Goal: Task Accomplishment & Management: Use online tool/utility

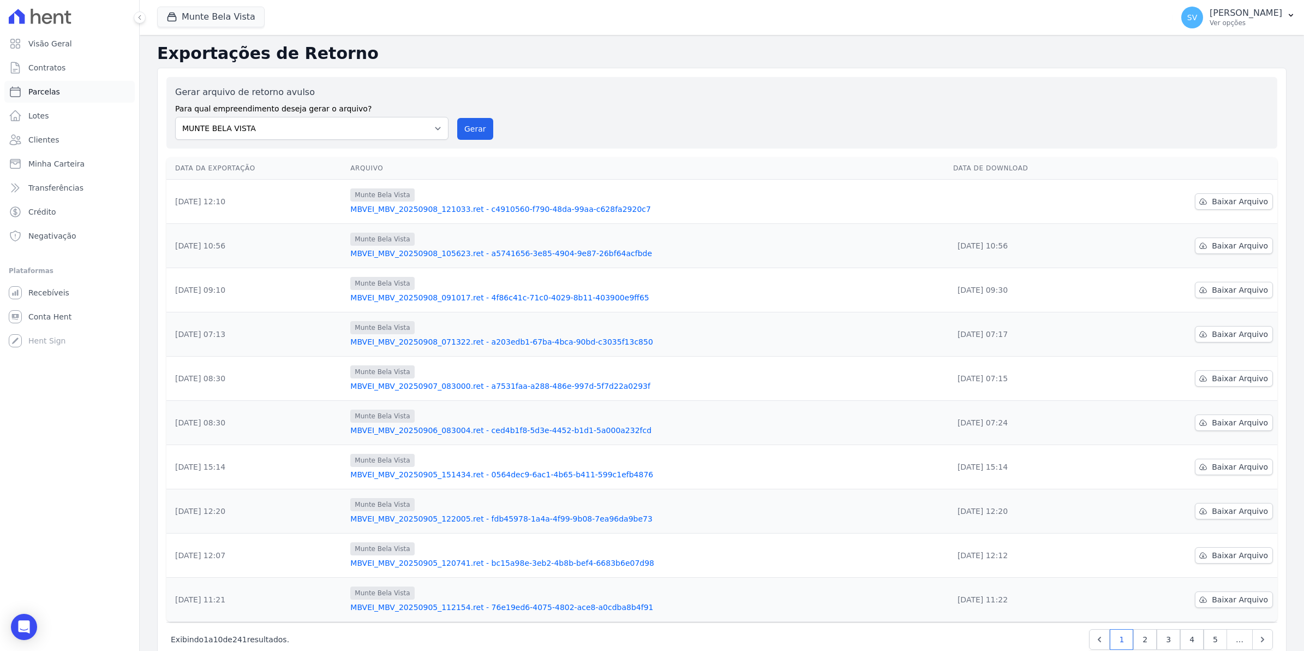
click at [40, 91] on span "Parcelas" at bounding box center [44, 91] width 32 height 11
select select
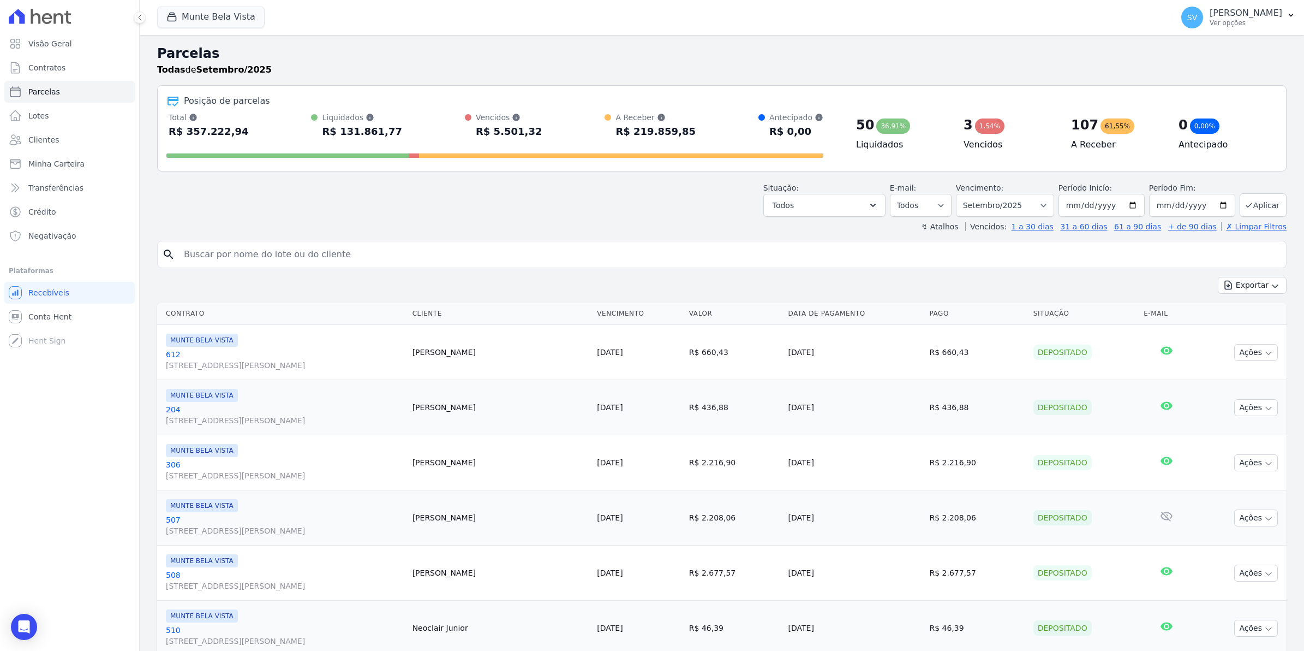
click at [255, 254] on input "search" at bounding box center [729, 254] width 1105 height 22
type input "[PERSON_NAME]"
select select
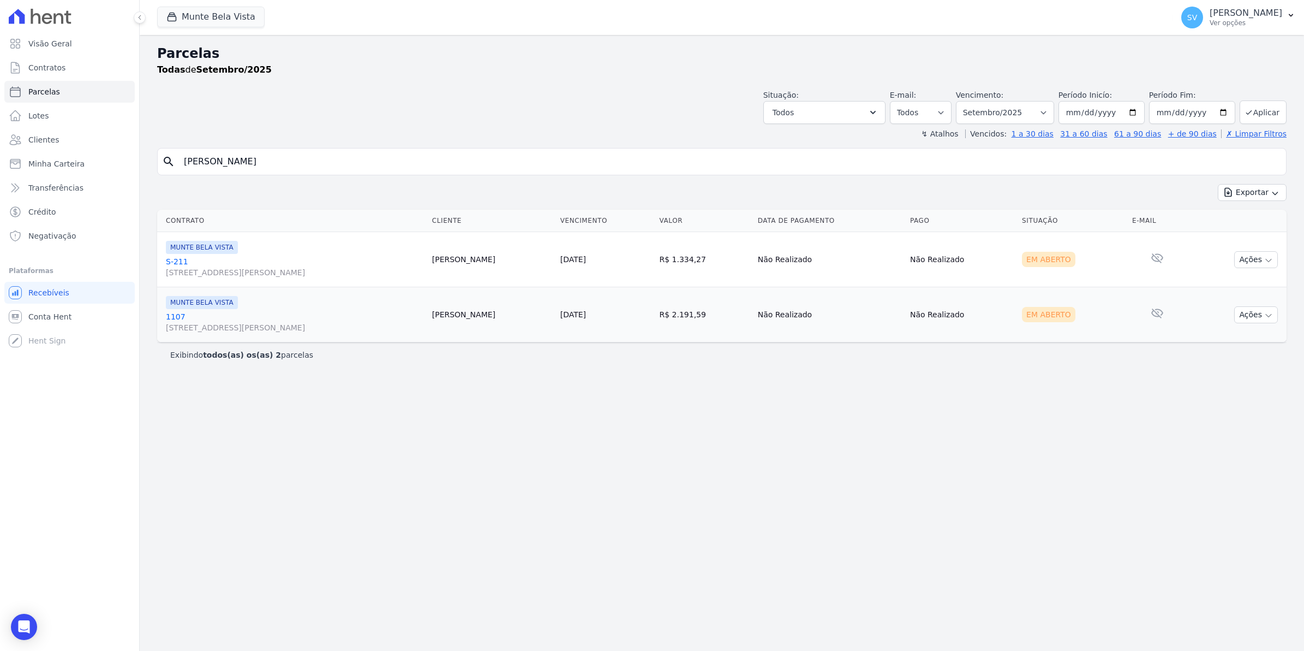
click at [175, 260] on link "S-211 [STREET_ADDRESS][PERSON_NAME]" at bounding box center [295, 267] width 258 height 22
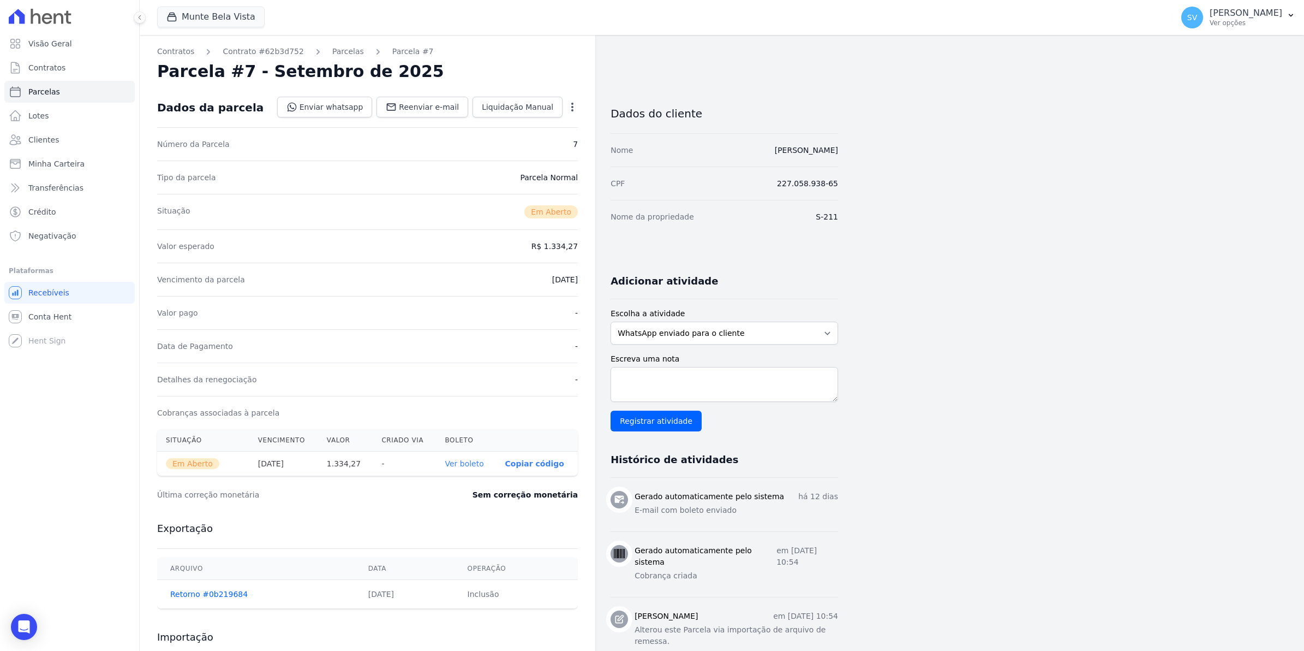
select select
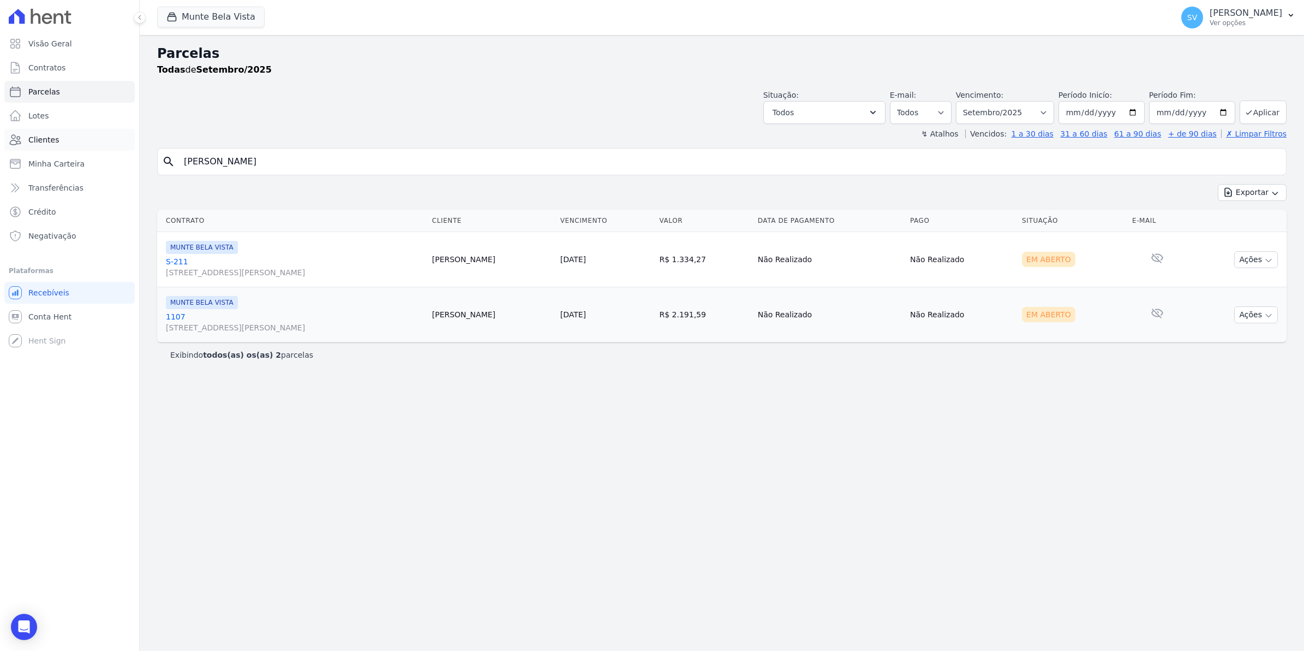
click at [34, 139] on span "Clientes" at bounding box center [43, 139] width 31 height 11
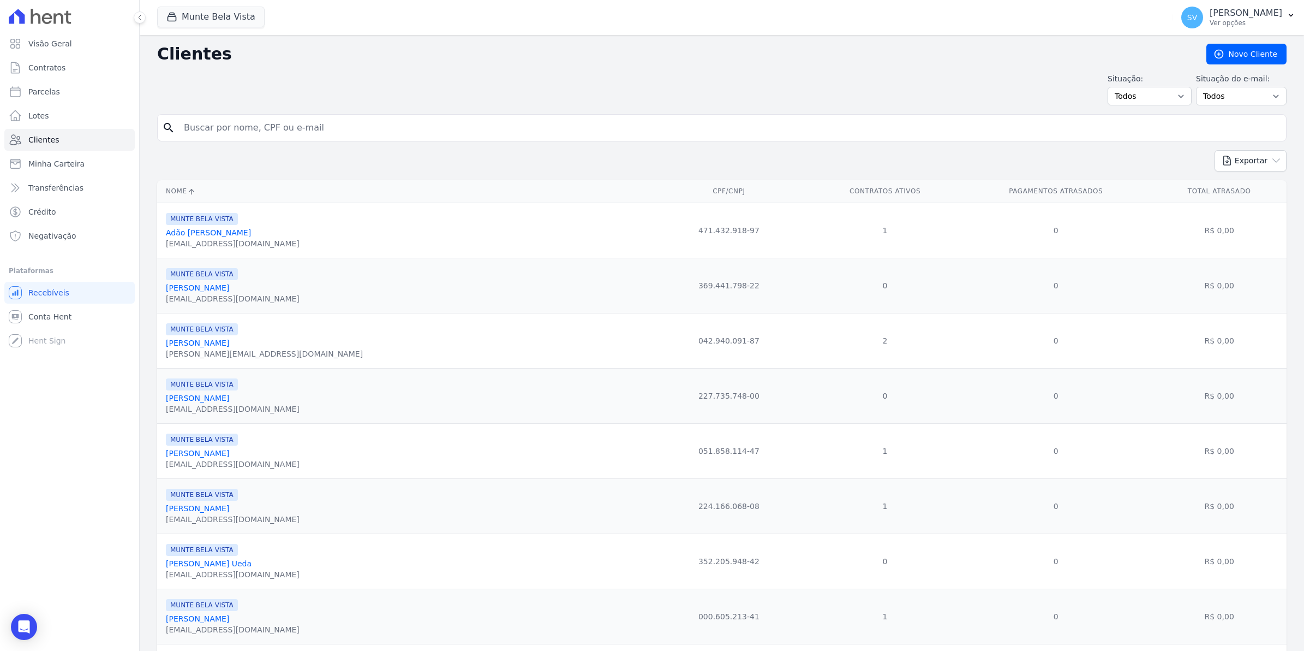
click at [213, 133] on input "search" at bounding box center [729, 128] width 1105 height 22
type input "[PERSON_NAME]"
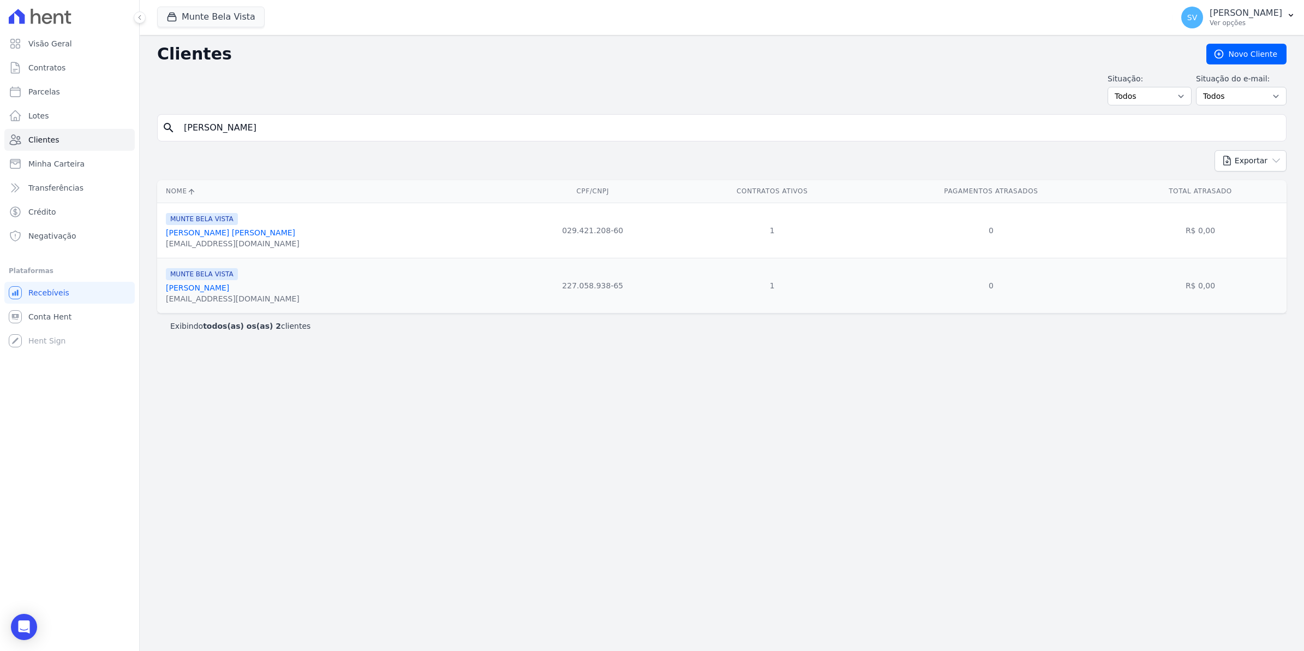
click at [223, 287] on link "[PERSON_NAME]" at bounding box center [197, 287] width 63 height 9
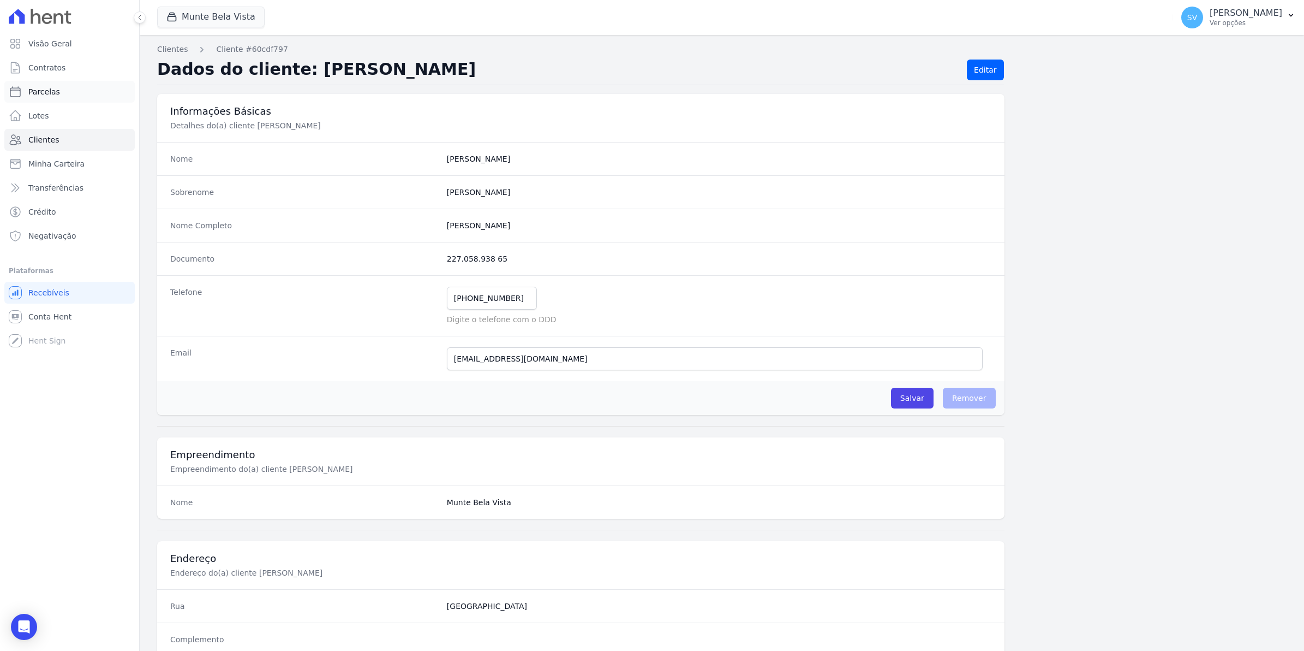
click at [47, 93] on span "Parcelas" at bounding box center [44, 91] width 32 height 11
select select
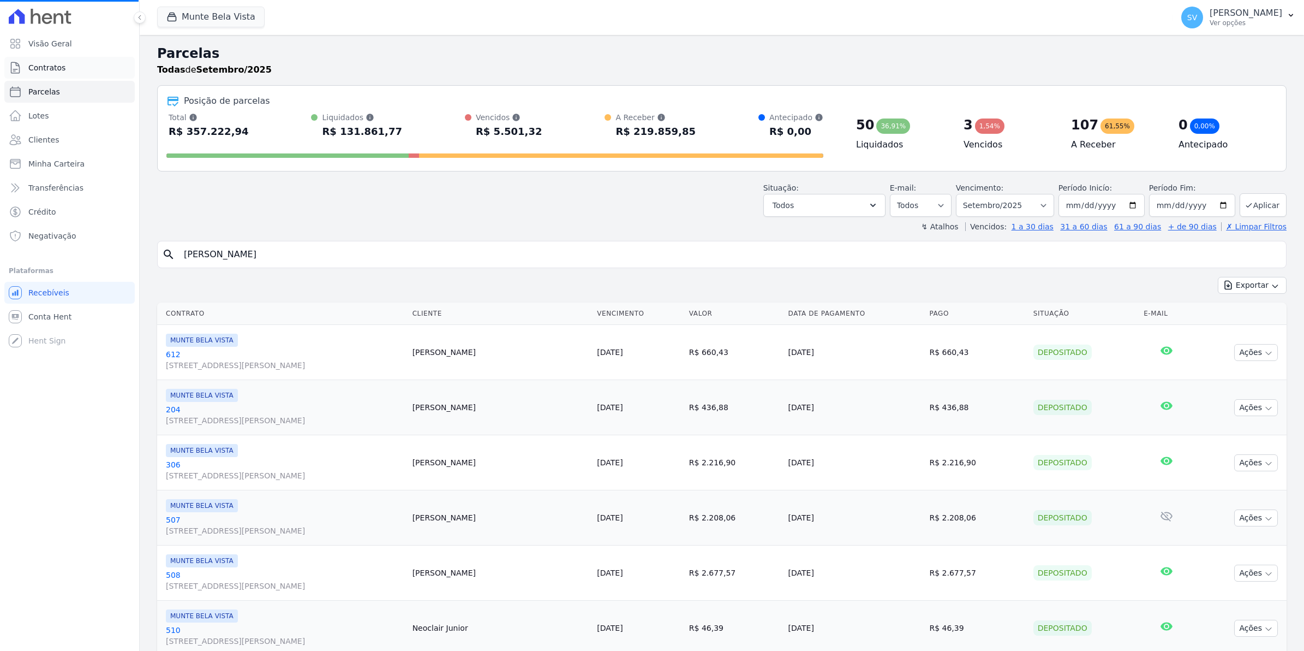
click at [53, 67] on span "Contratos" at bounding box center [46, 67] width 37 height 11
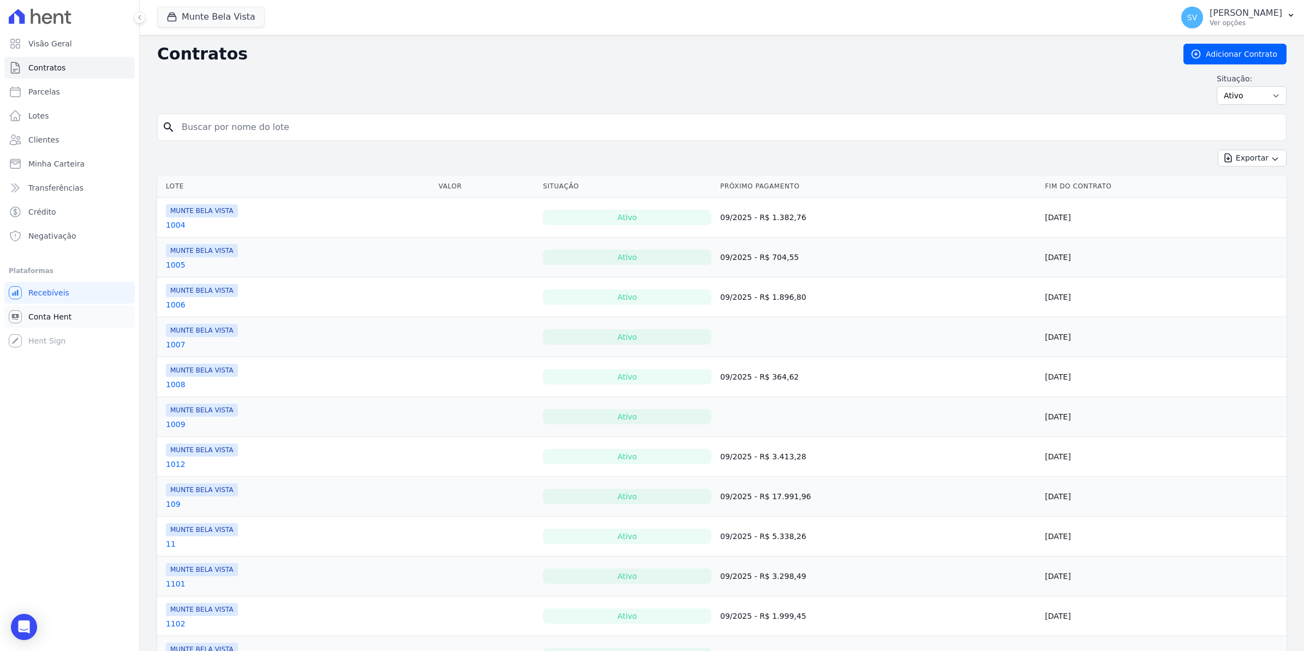
click at [37, 325] on link "Conta Hent" at bounding box center [69, 317] width 130 height 22
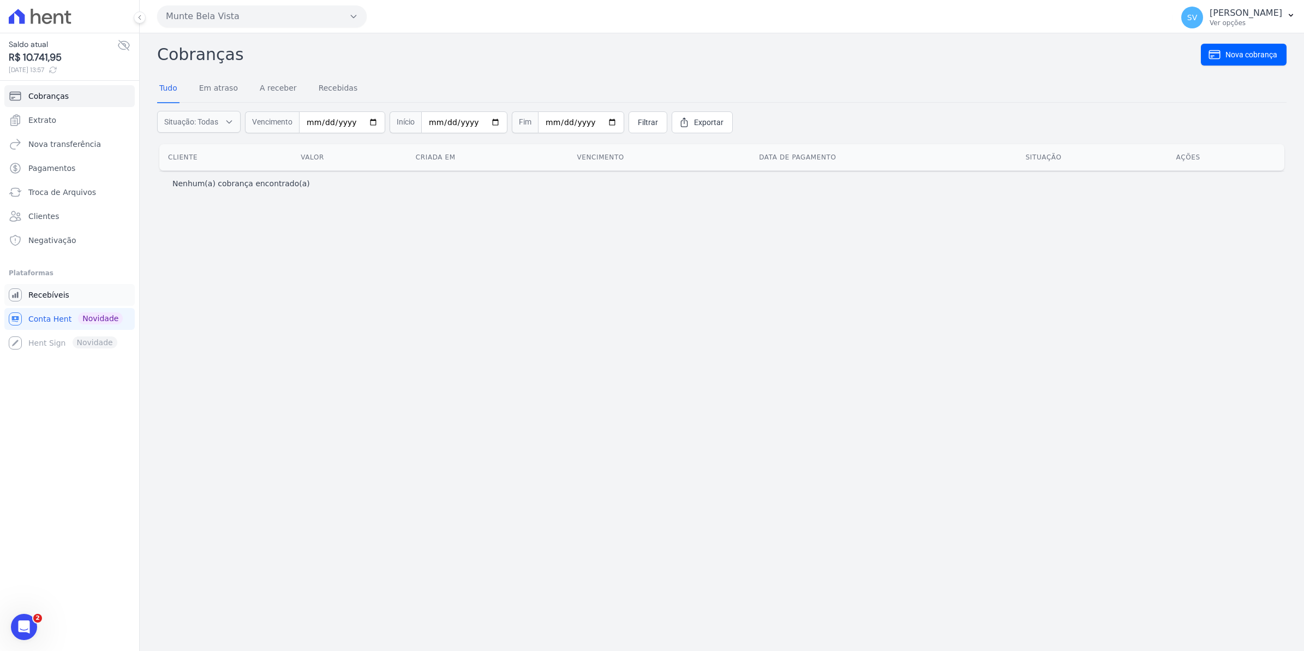
click at [38, 300] on span "Recebíveis" at bounding box center [48, 294] width 41 height 11
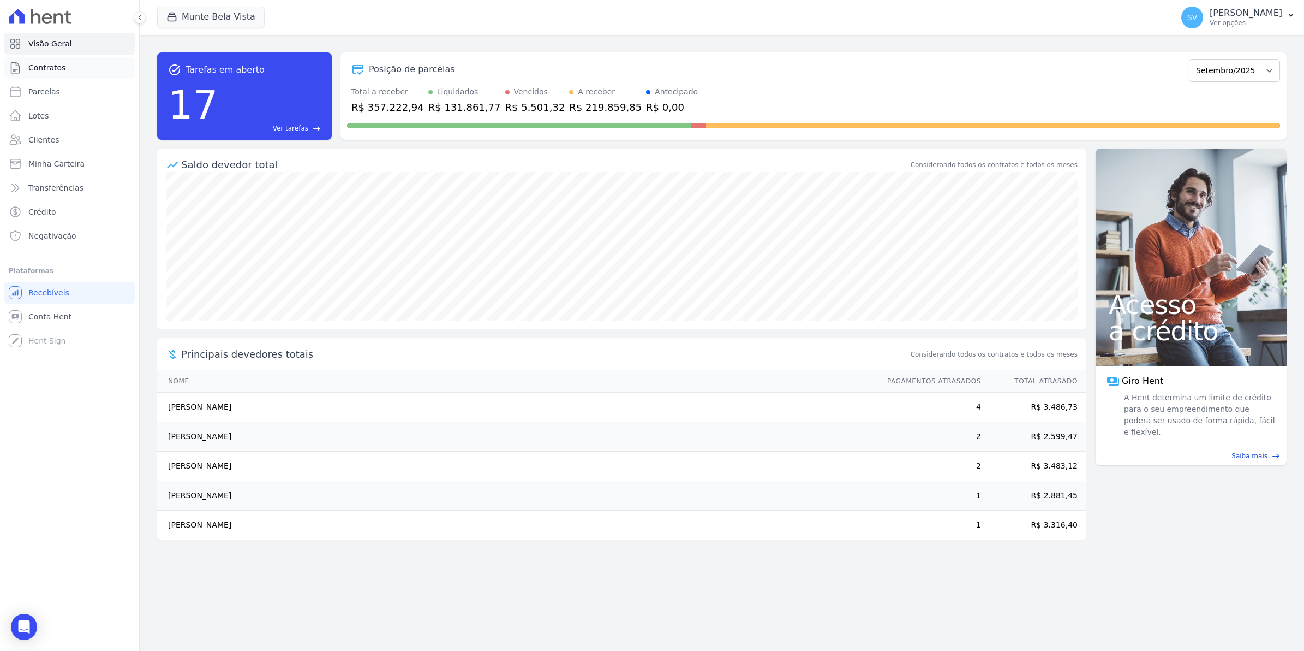
click at [57, 64] on span "Contratos" at bounding box center [46, 67] width 37 height 11
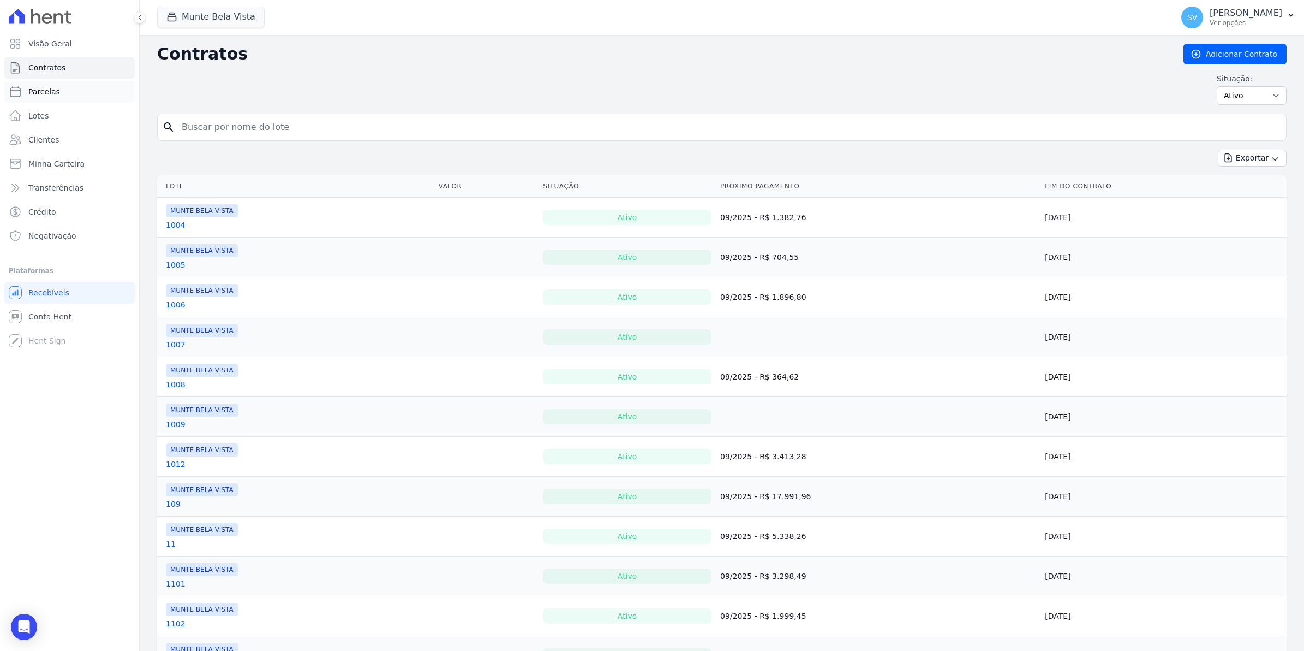
click at [37, 88] on span "Parcelas" at bounding box center [44, 91] width 32 height 11
select select
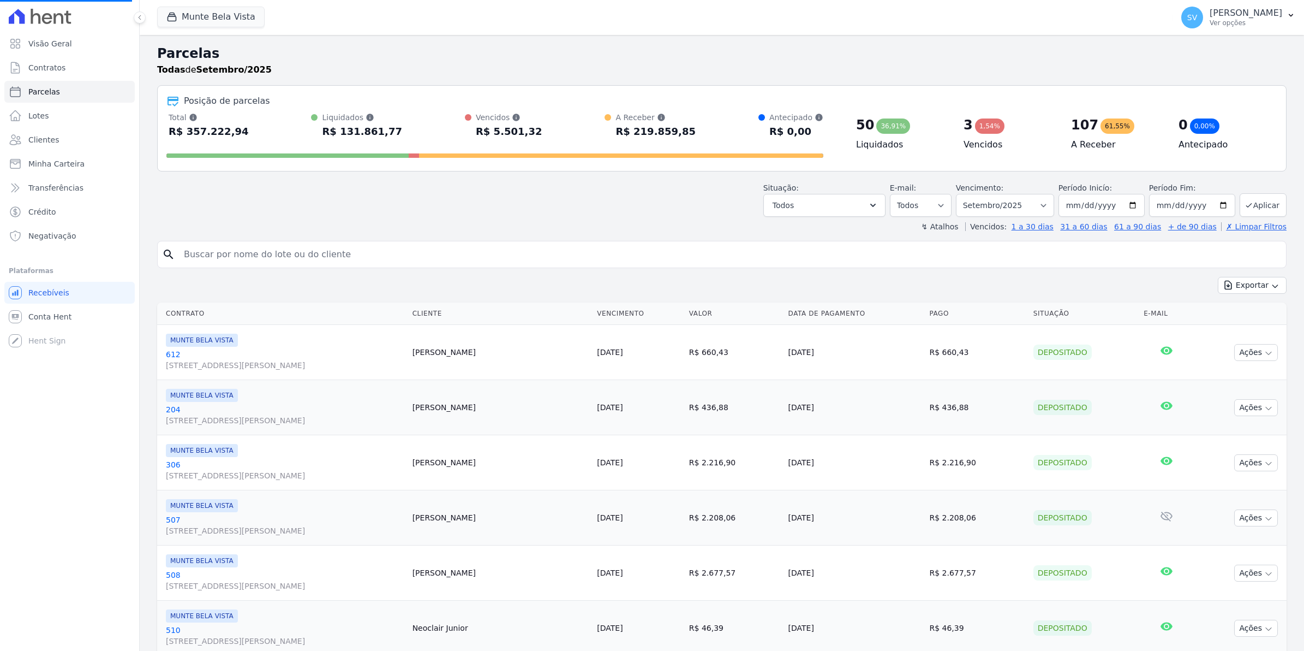
select select
click at [208, 259] on input "search" at bounding box center [729, 254] width 1105 height 22
click at [53, 321] on span "Conta Hent" at bounding box center [49, 316] width 43 height 11
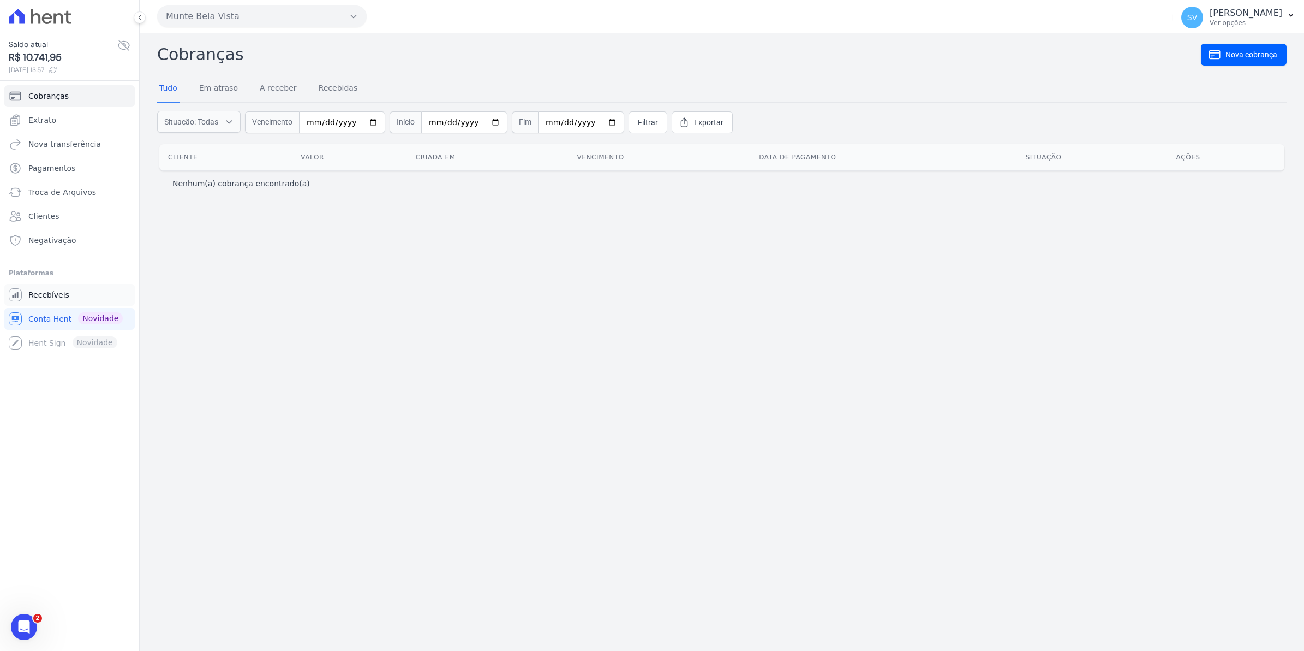
click at [37, 291] on span "Recebíveis" at bounding box center [48, 294] width 41 height 11
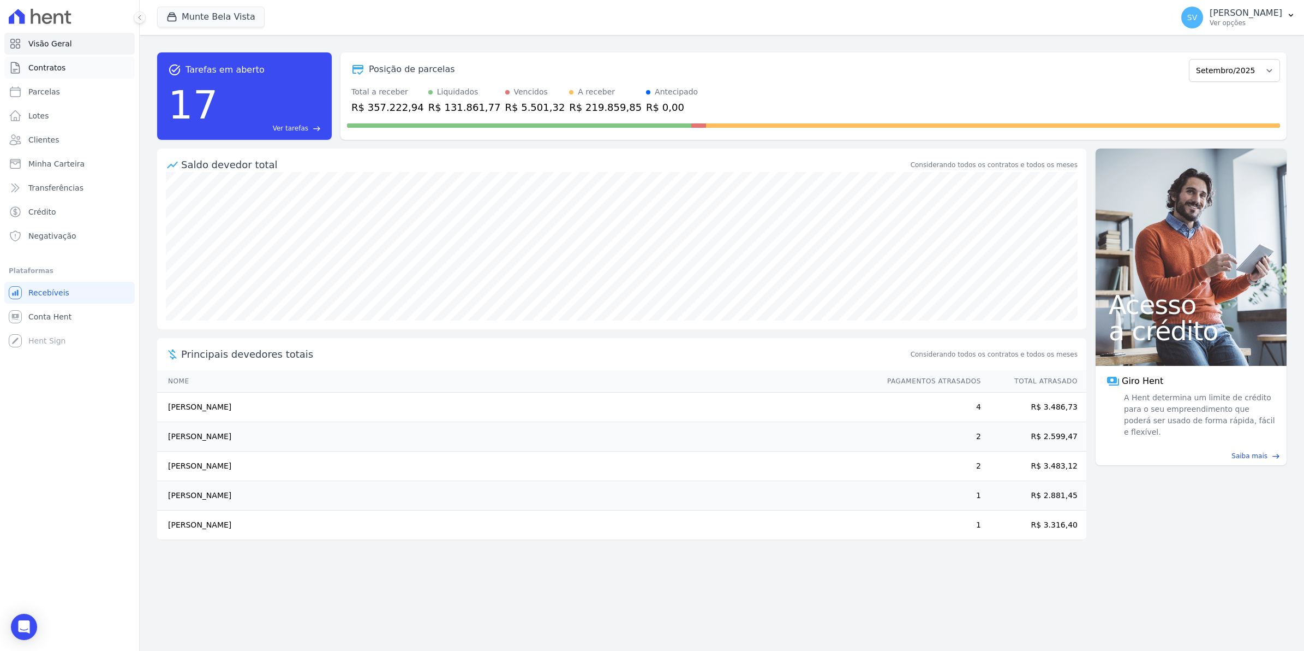
click at [46, 74] on link "Contratos" at bounding box center [69, 68] width 130 height 22
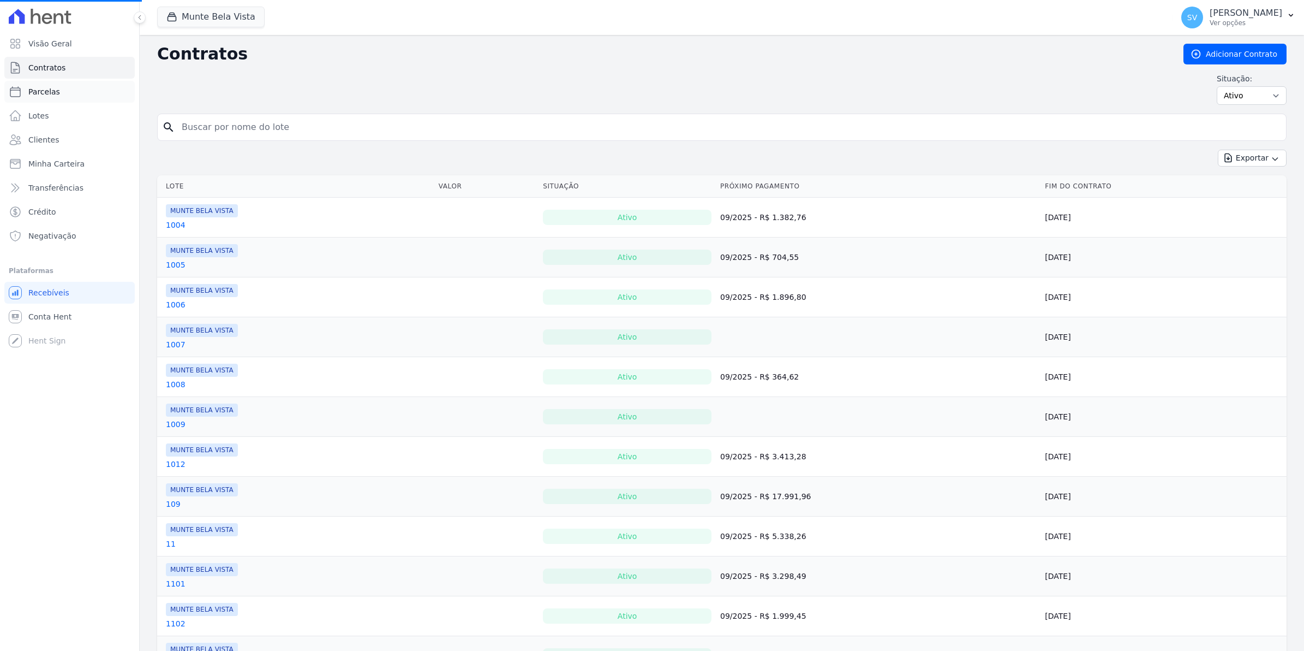
click at [32, 97] on span "Parcelas" at bounding box center [44, 91] width 32 height 11
select select
click at [34, 299] on link "Recebíveis" at bounding box center [69, 293] width 130 height 22
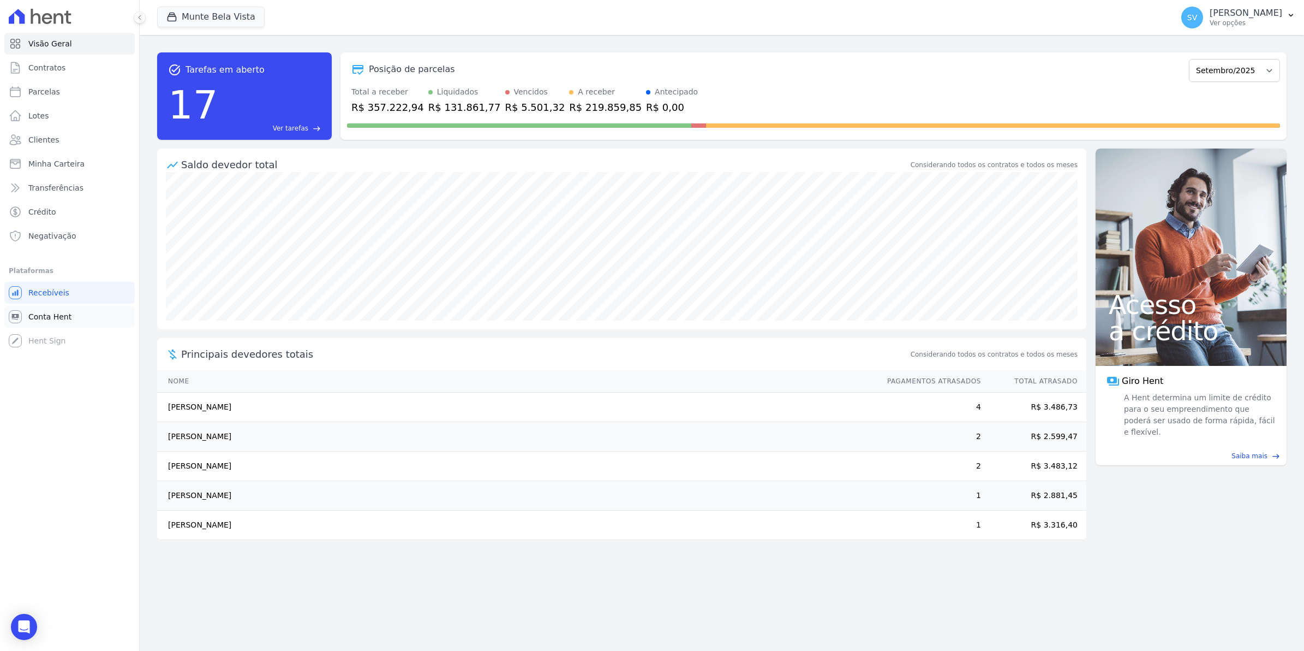
click at [61, 315] on span "Conta Hent" at bounding box center [49, 316] width 43 height 11
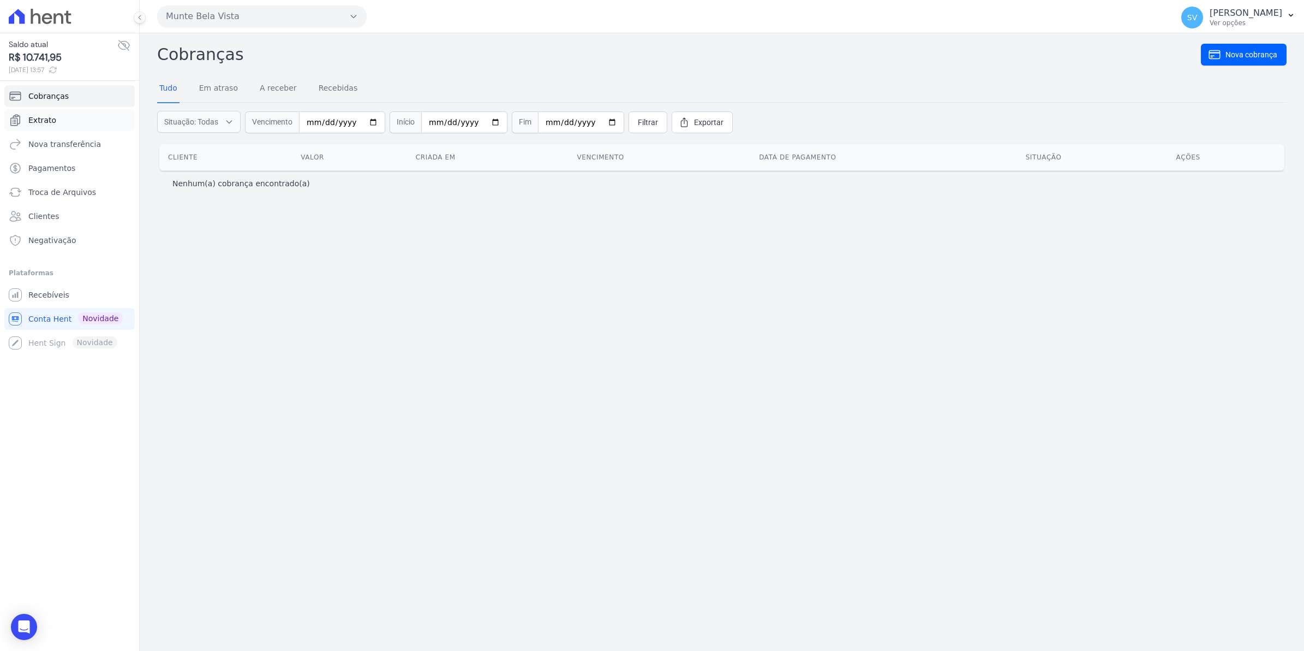
click at [39, 122] on span "Extrato" at bounding box center [42, 120] width 28 height 11
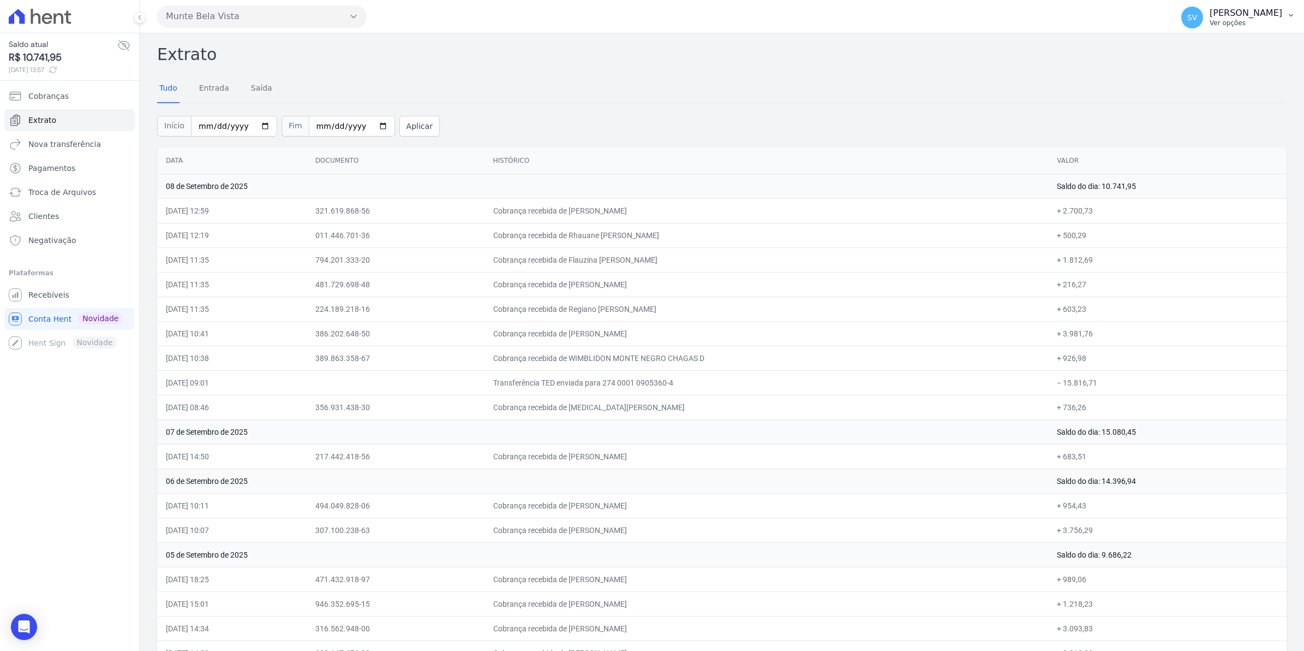
click at [1197, 21] on span "SV" at bounding box center [1193, 18] width 10 height 8
drag, startPoint x: 697, startPoint y: 180, endPoint x: 663, endPoint y: 237, distance: 66.5
click at [697, 180] on td "08 de Setembro de 2025" at bounding box center [602, 186] width 891 height 25
click at [38, 290] on span "Recebíveis" at bounding box center [48, 294] width 41 height 11
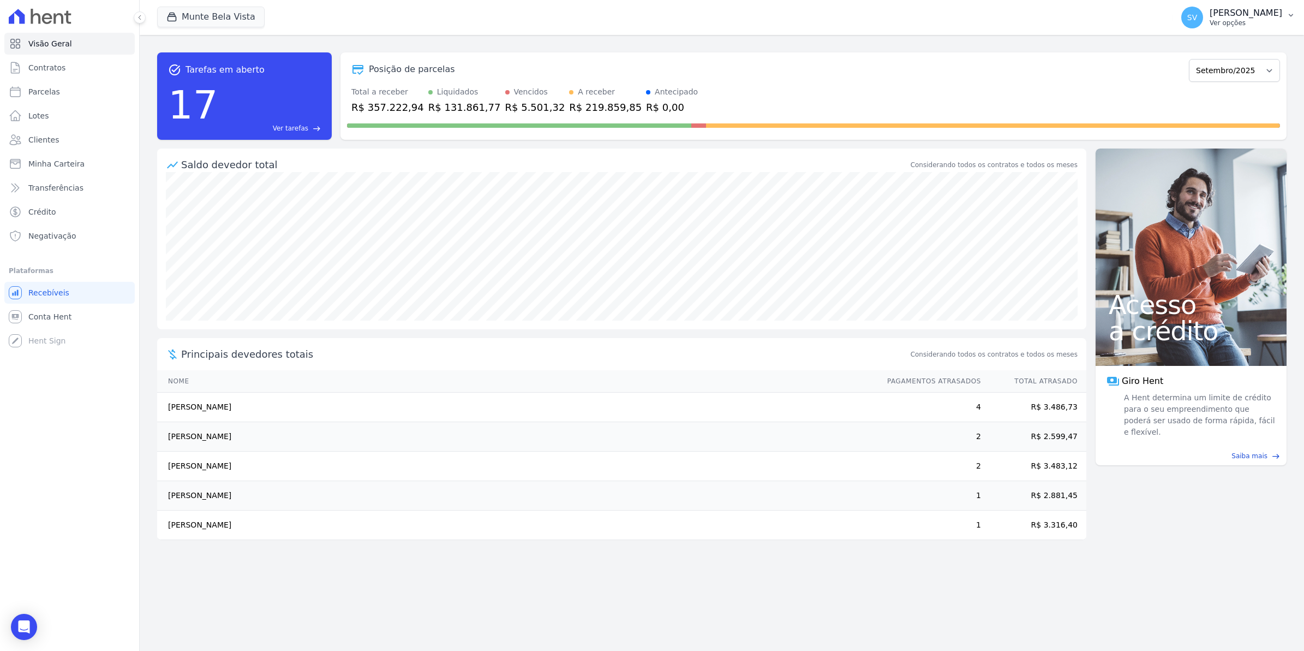
click at [1203, 15] on span "SV" at bounding box center [1193, 18] width 22 height 22
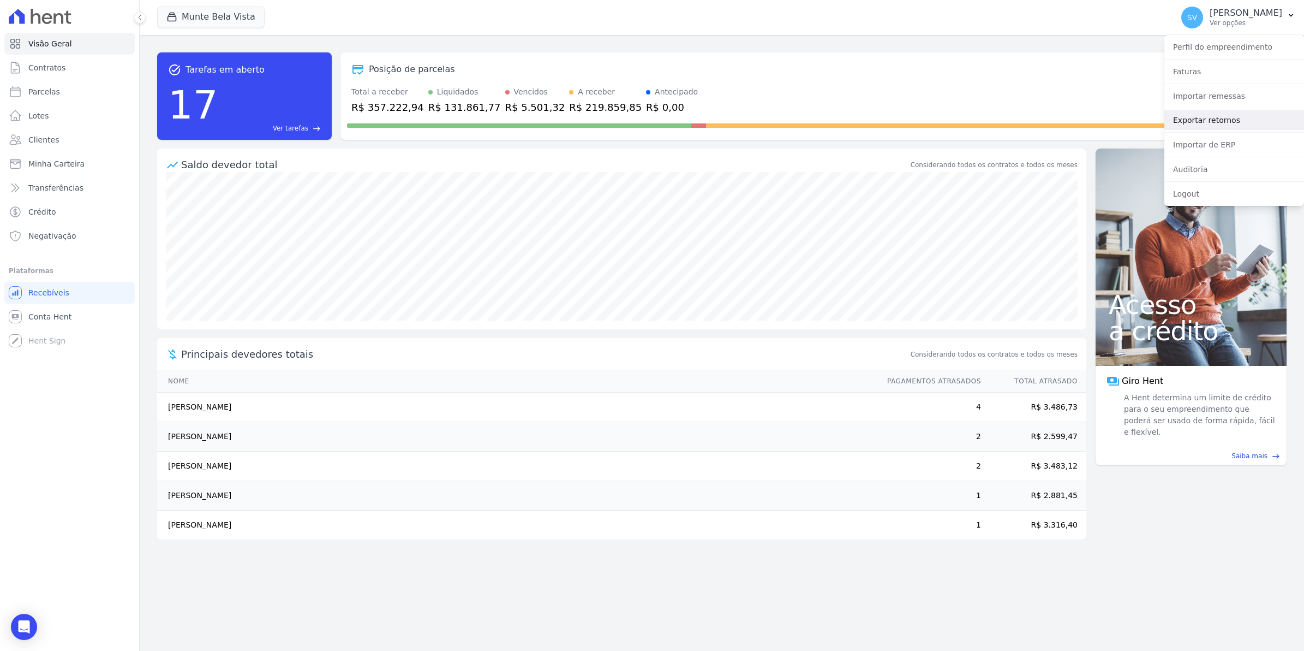
click at [1190, 111] on link "Exportar retornos" at bounding box center [1235, 120] width 140 height 20
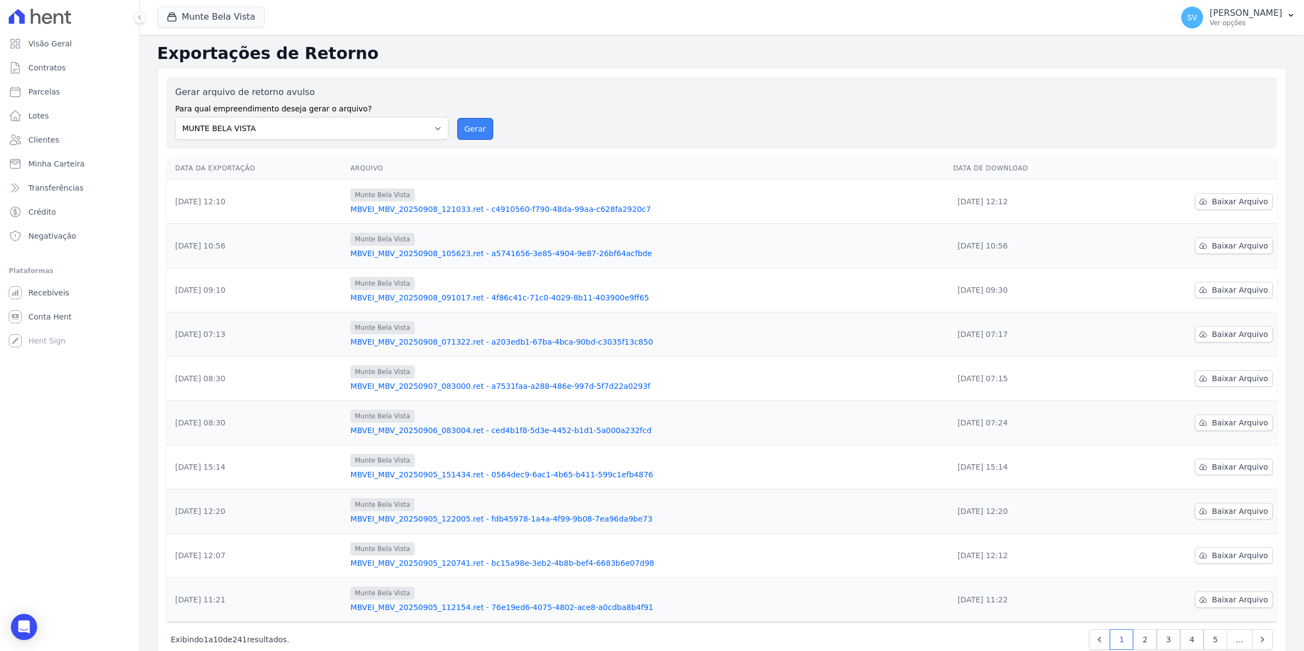
click at [476, 129] on button "Gerar" at bounding box center [475, 129] width 36 height 22
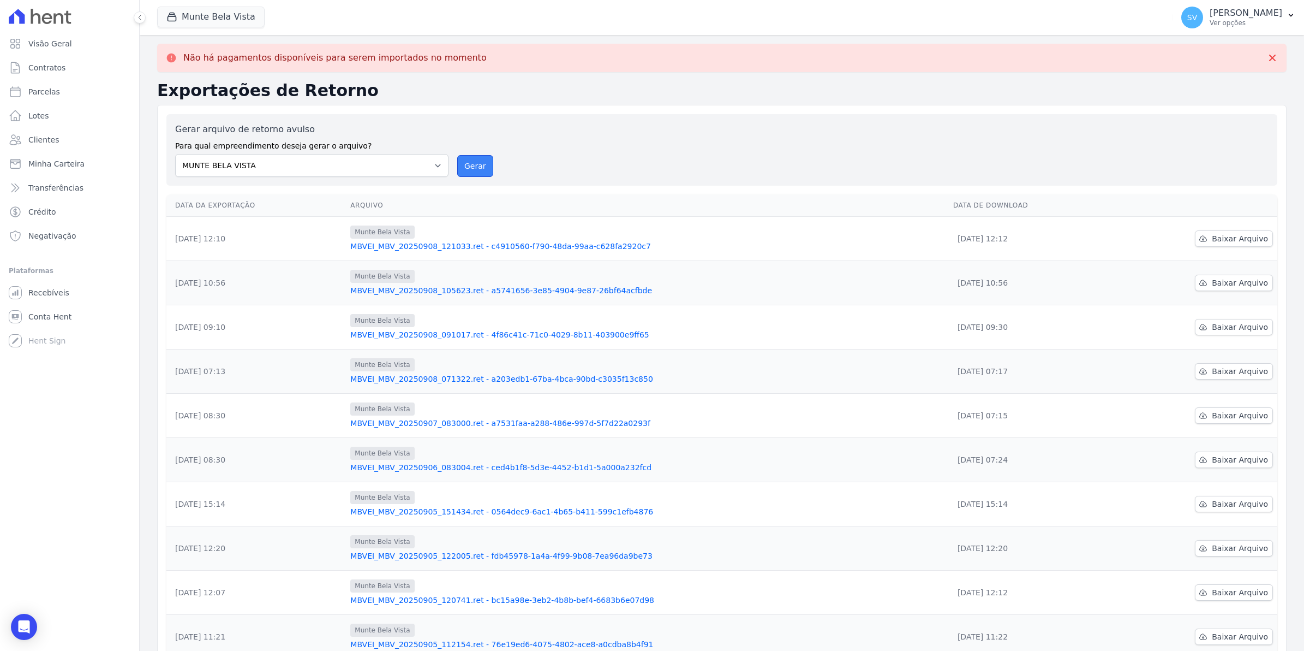
click at [481, 168] on button "Gerar" at bounding box center [475, 166] width 36 height 22
click at [476, 162] on button "Gerar" at bounding box center [475, 166] width 36 height 22
click at [467, 163] on button "Gerar" at bounding box center [475, 166] width 36 height 22
click at [473, 167] on button "Gerar" at bounding box center [475, 166] width 36 height 22
click at [47, 315] on span "Conta Hent" at bounding box center [49, 316] width 43 height 11
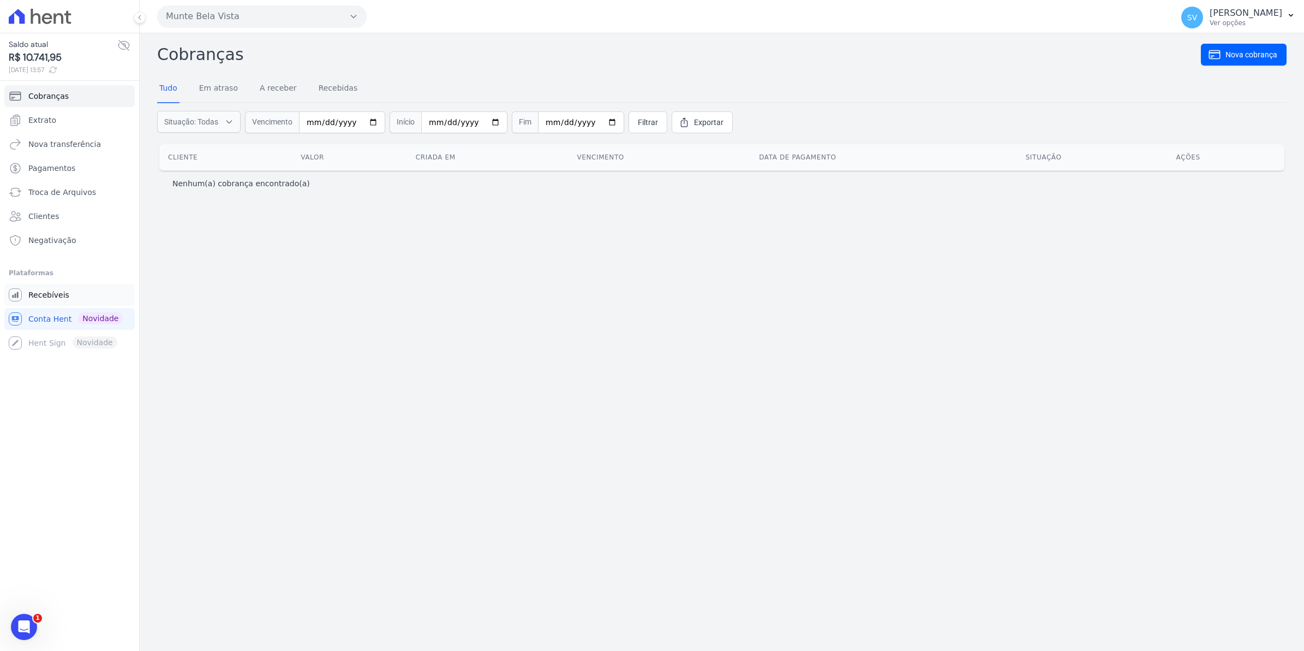
click at [73, 296] on link "Recebíveis" at bounding box center [69, 295] width 130 height 22
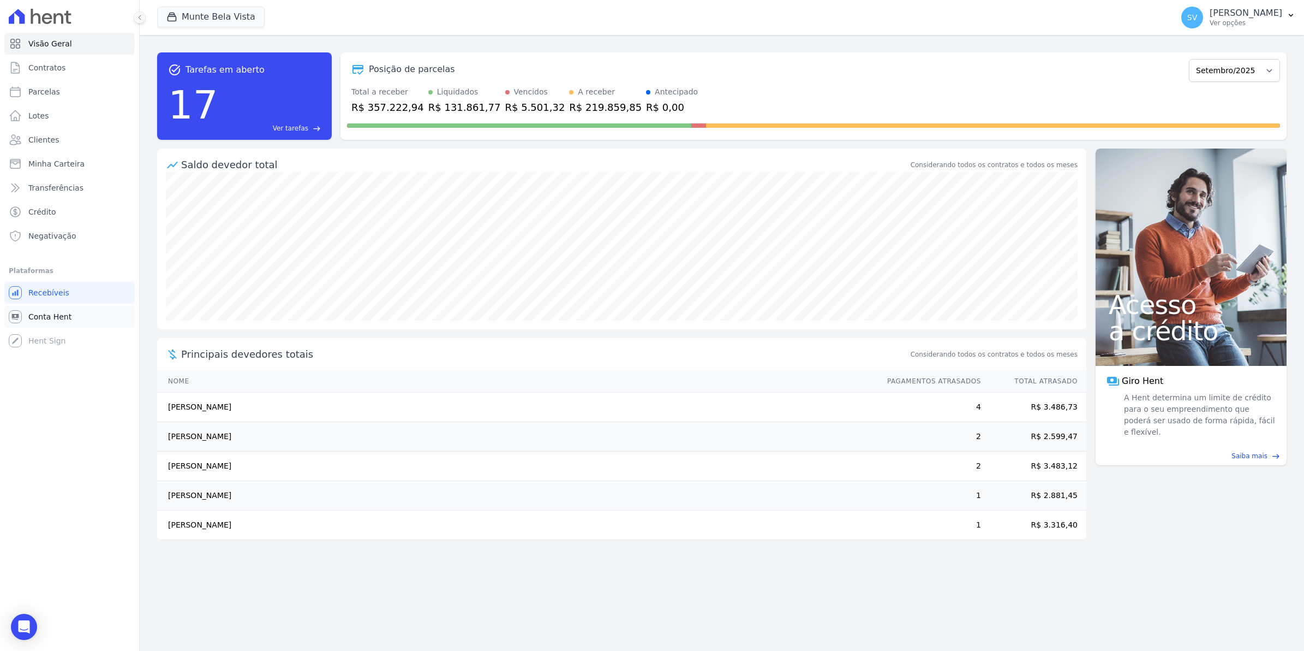
click at [60, 314] on span "Conta Hent" at bounding box center [49, 316] width 43 height 11
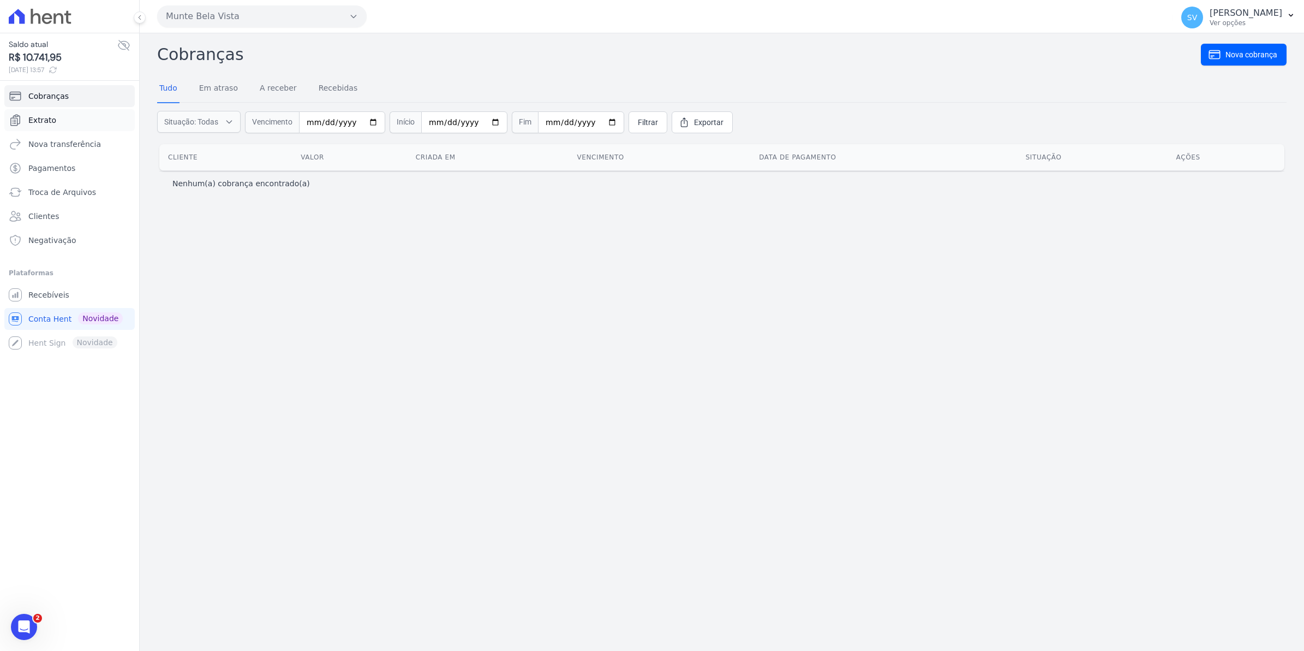
click at [45, 115] on span "Extrato" at bounding box center [42, 120] width 28 height 11
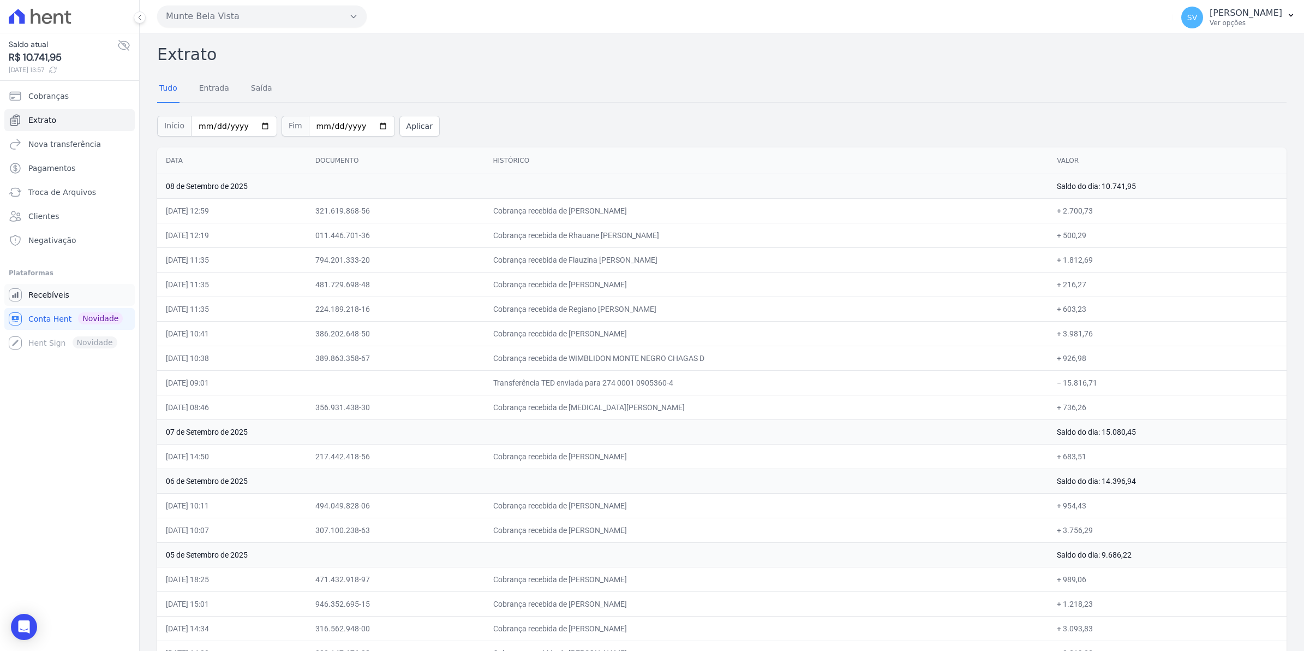
click at [52, 291] on span "Recebíveis" at bounding box center [48, 294] width 41 height 11
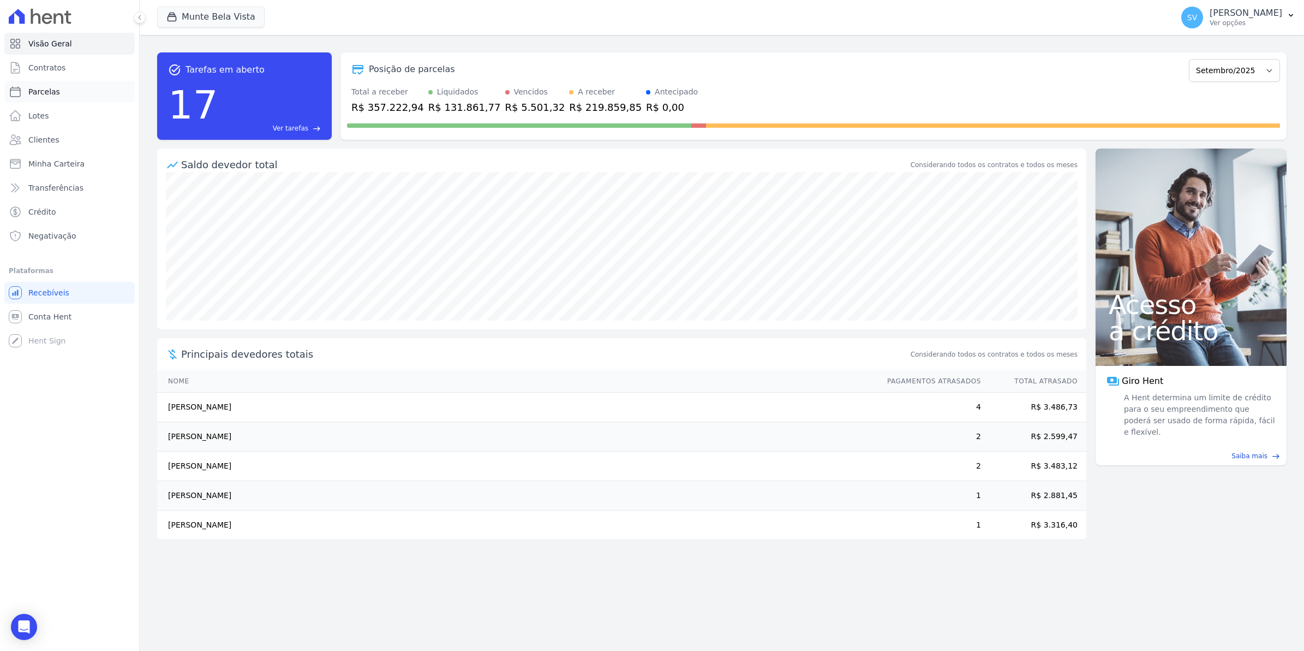
click at [39, 83] on link "Parcelas" at bounding box center [69, 92] width 130 height 22
select select
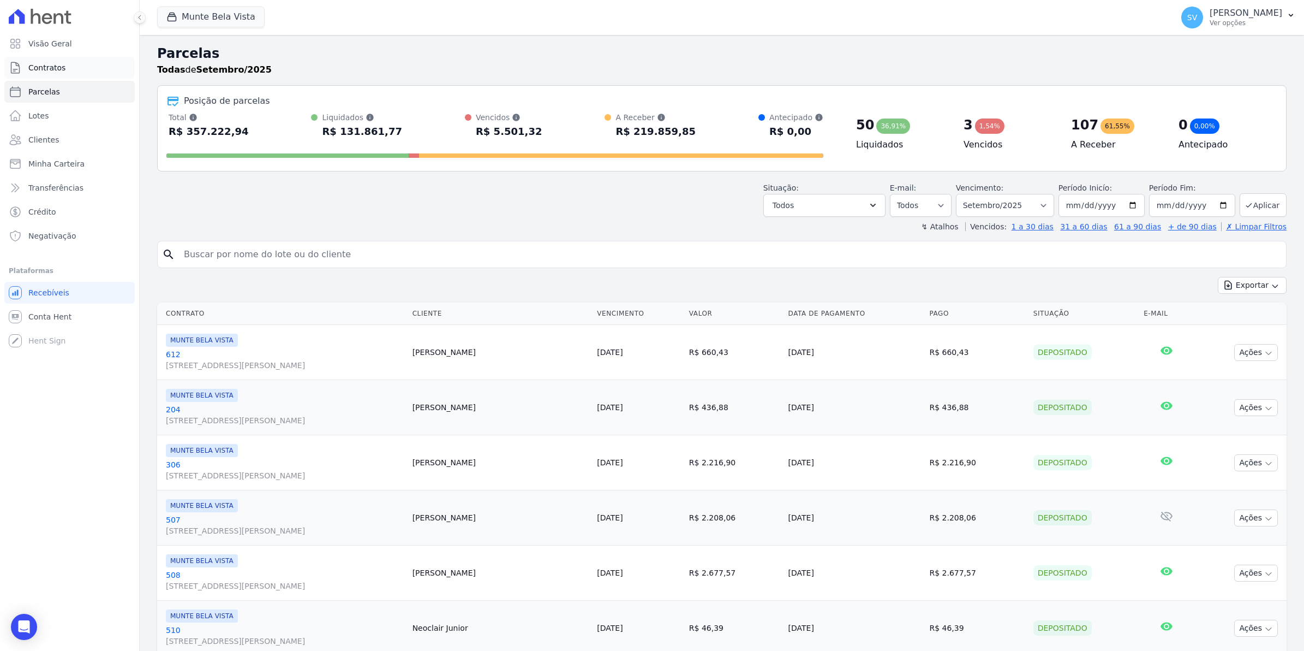
click at [43, 73] on span "Contratos" at bounding box center [46, 67] width 37 height 11
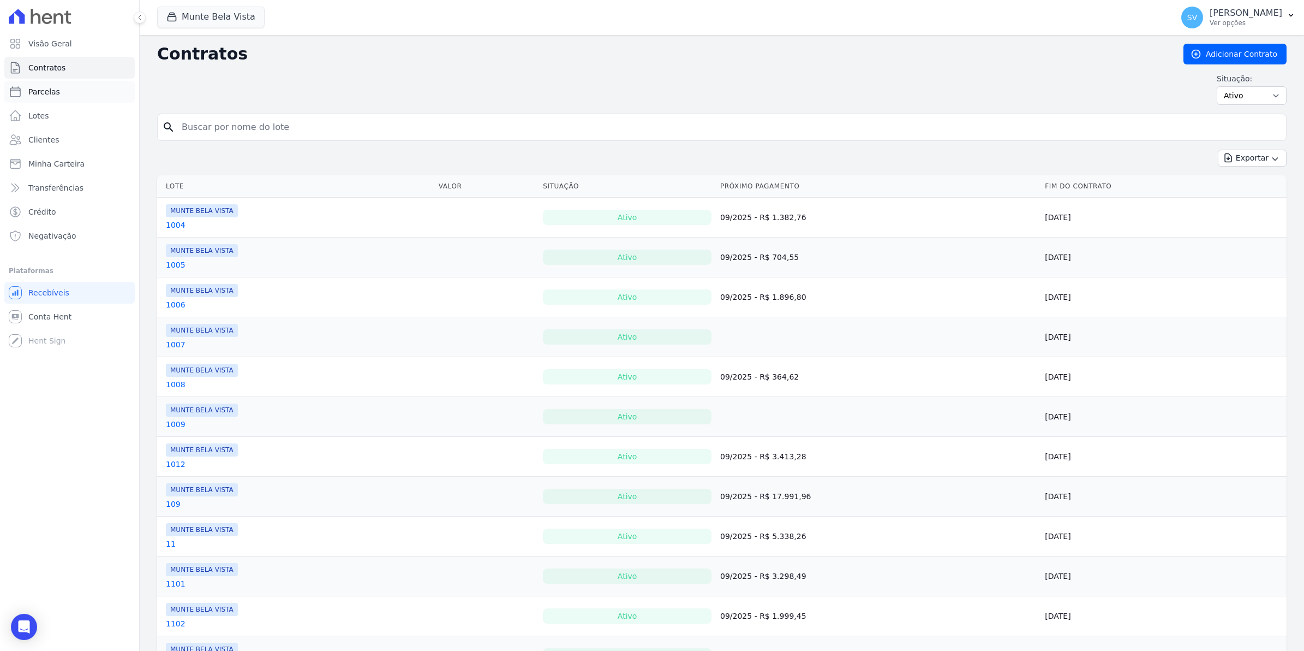
click at [35, 90] on span "Parcelas" at bounding box center [44, 91] width 32 height 11
select select
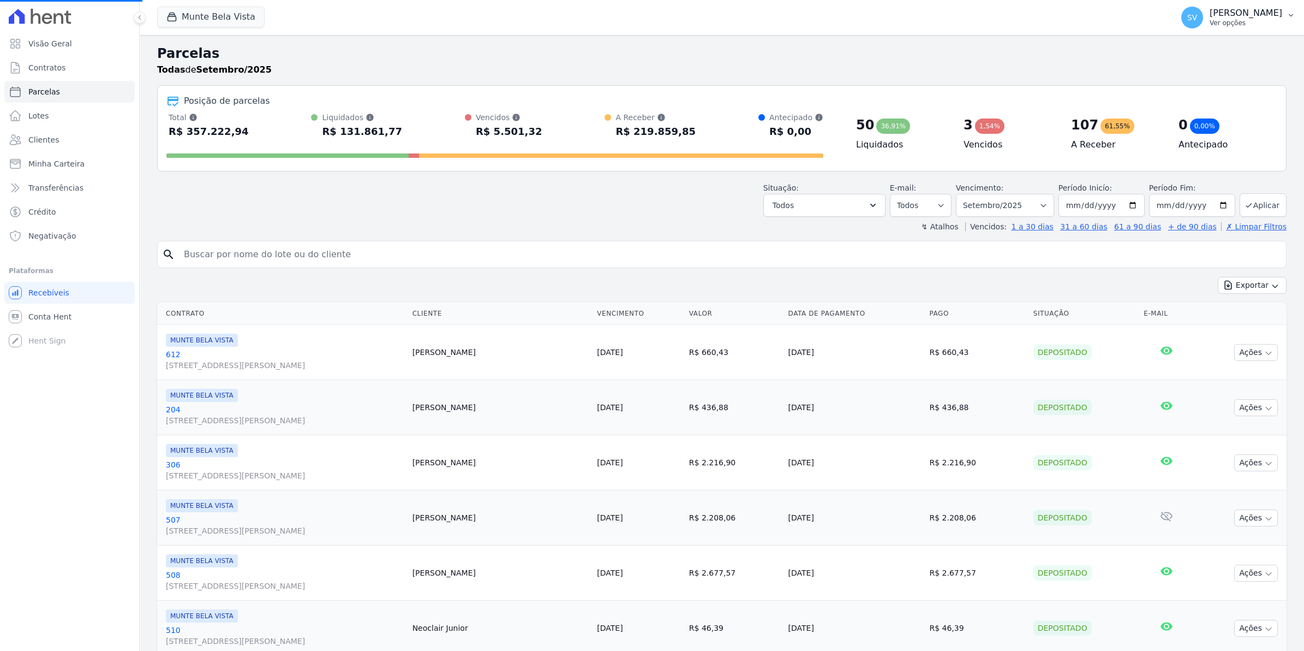
click at [1197, 21] on span "SV" at bounding box center [1193, 18] width 10 height 8
select select
click at [1203, 26] on span "SV" at bounding box center [1193, 18] width 22 height 22
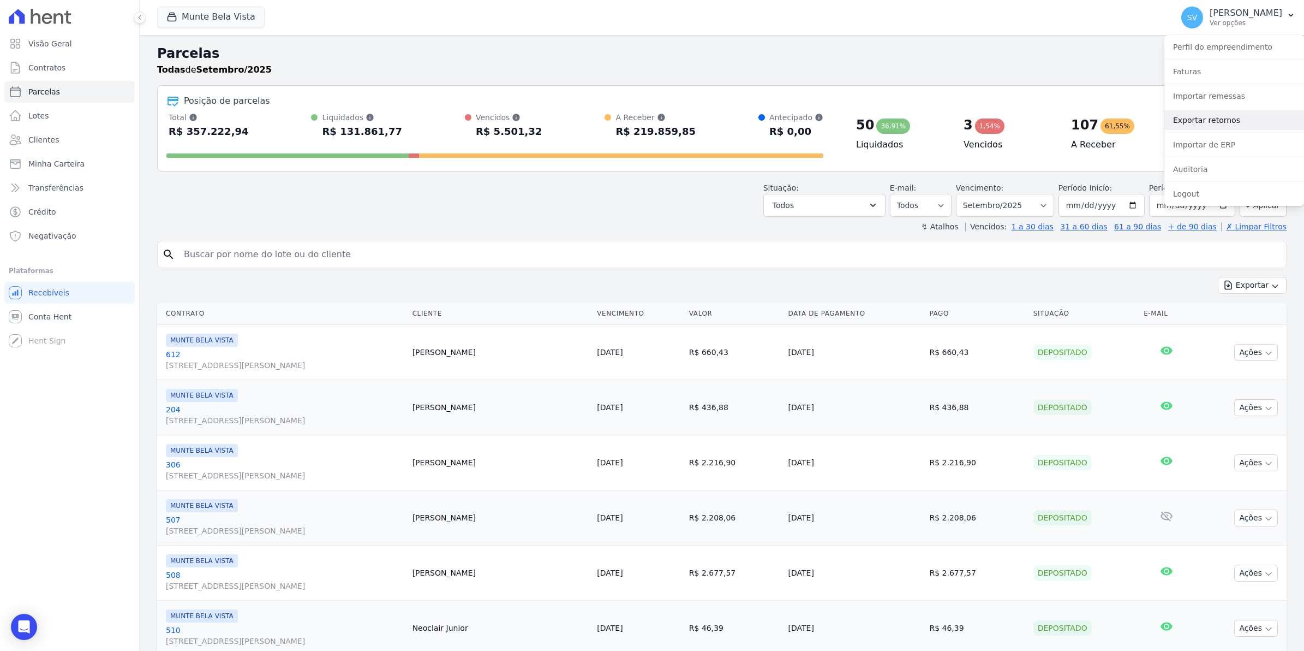
click at [1201, 123] on link "Exportar retornos" at bounding box center [1235, 120] width 140 height 20
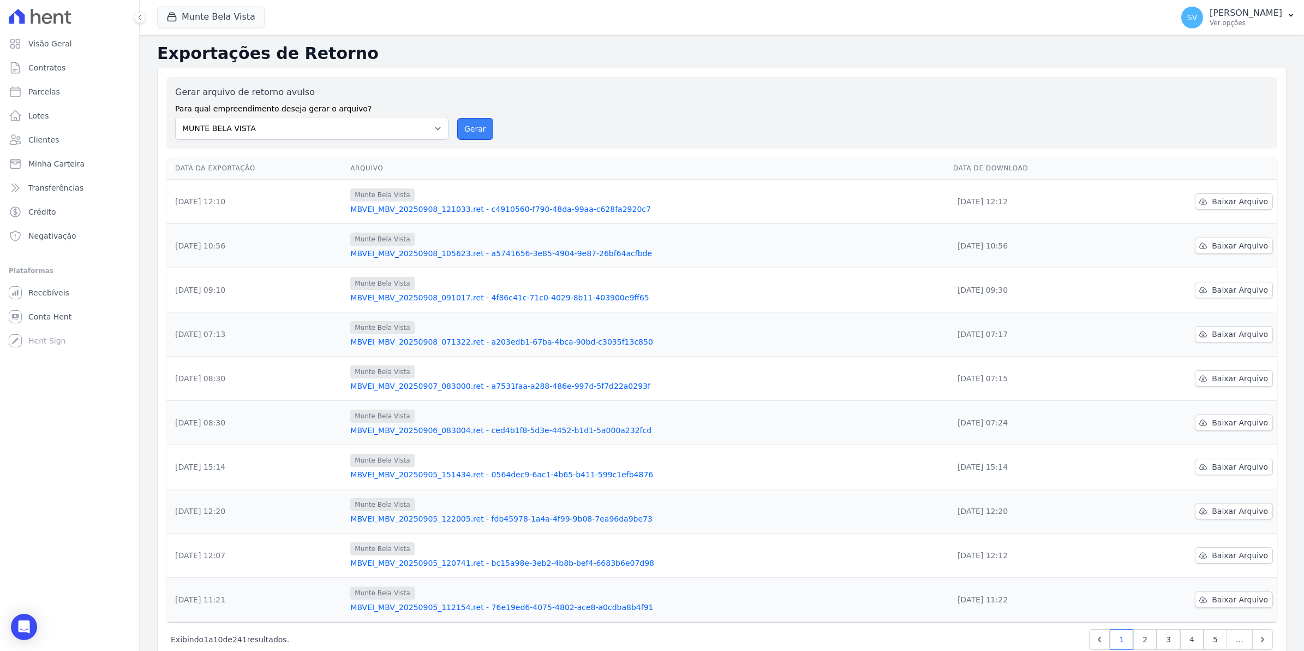
click at [475, 131] on button "Gerar" at bounding box center [475, 129] width 36 height 22
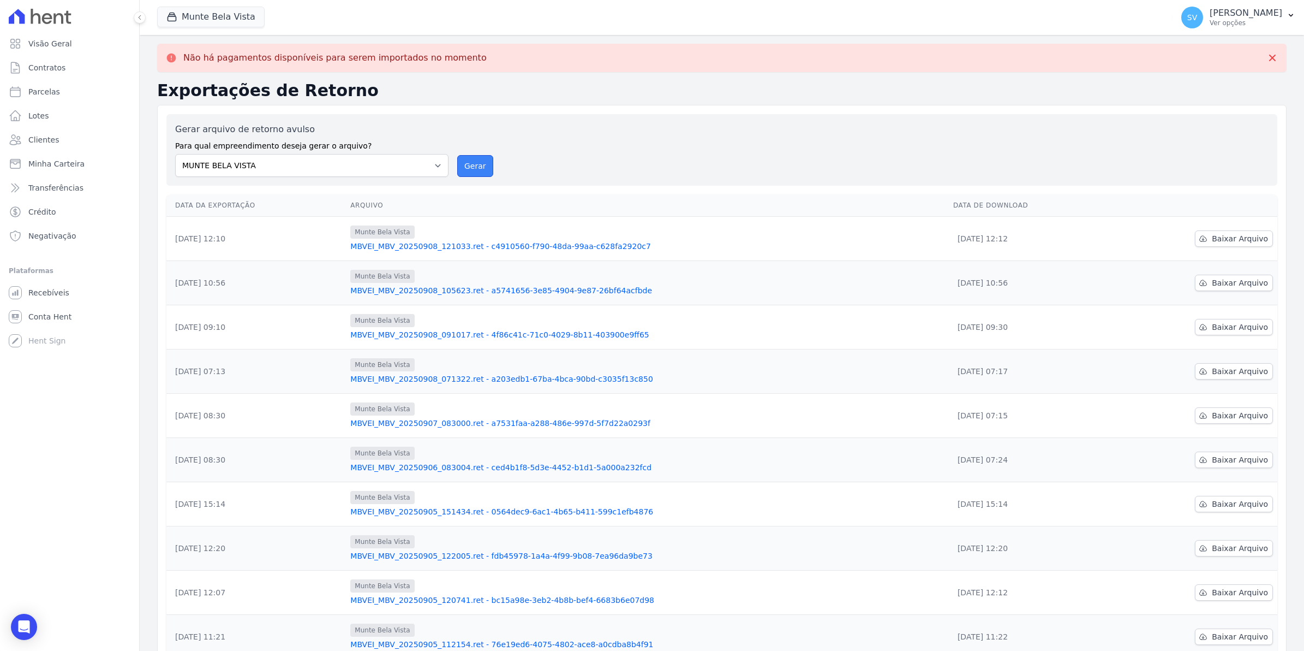
click at [472, 173] on button "Gerar" at bounding box center [475, 166] width 36 height 22
click at [53, 291] on span "Recebíveis" at bounding box center [48, 292] width 41 height 11
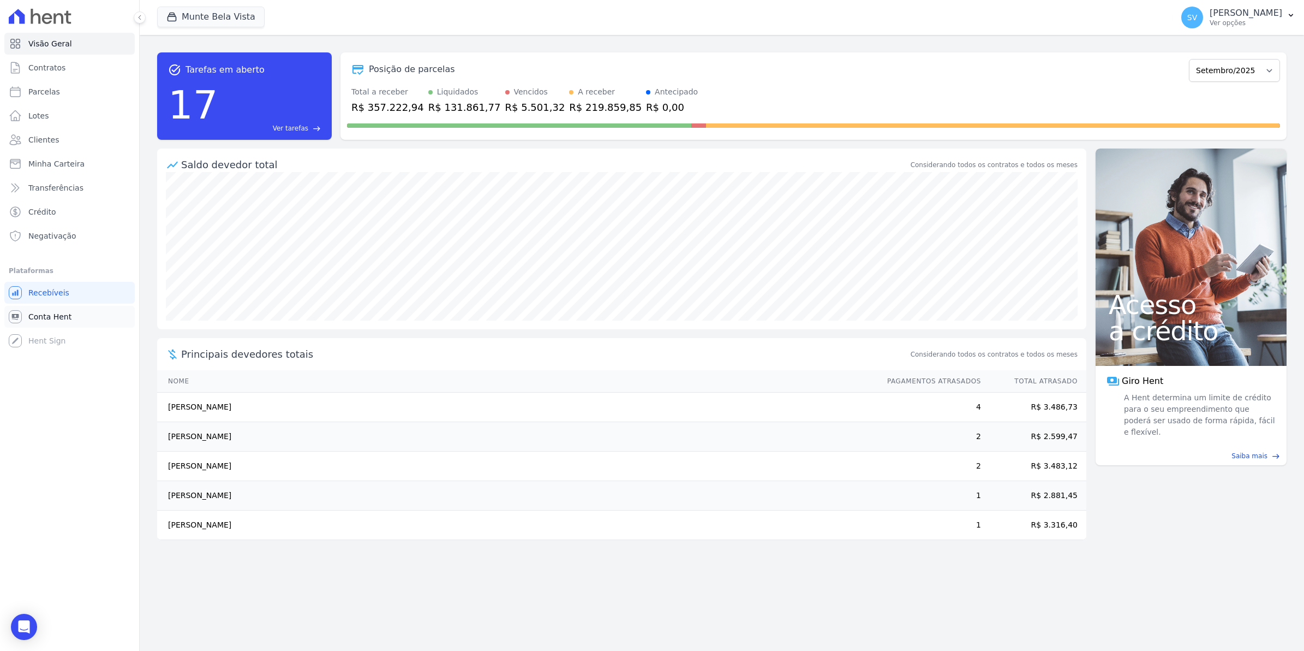
click at [45, 311] on span "Conta Hent" at bounding box center [49, 316] width 43 height 11
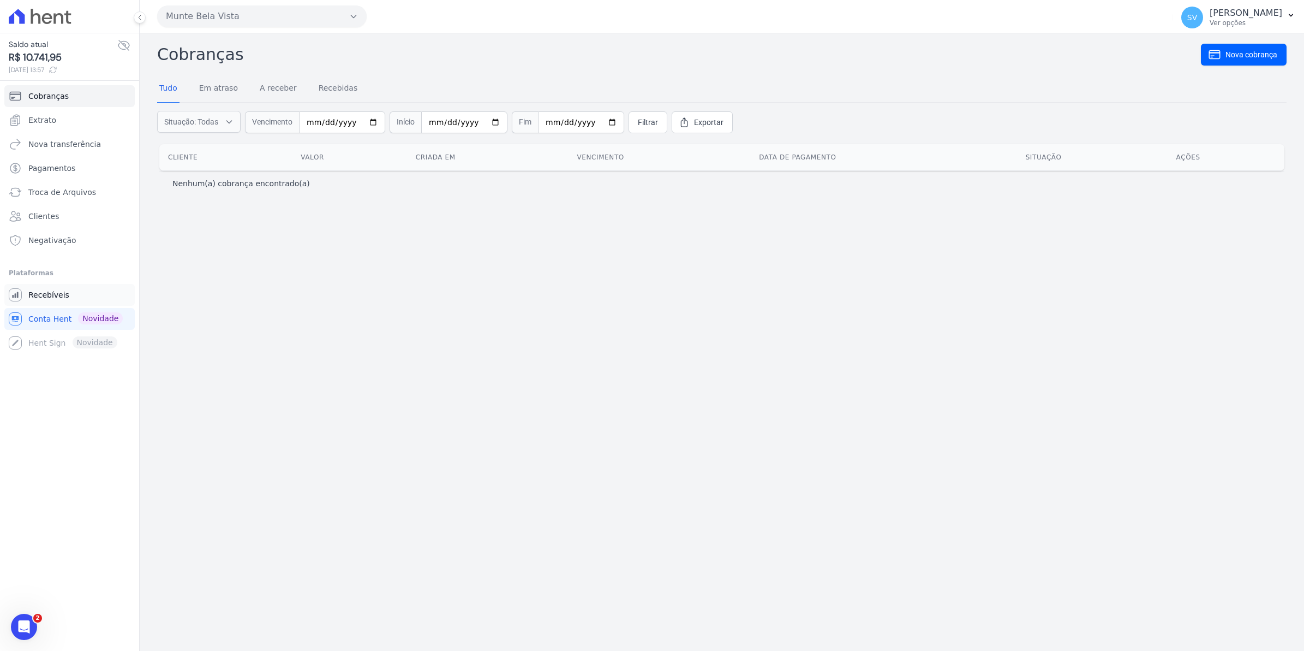
click at [57, 296] on span "Recebíveis" at bounding box center [48, 294] width 41 height 11
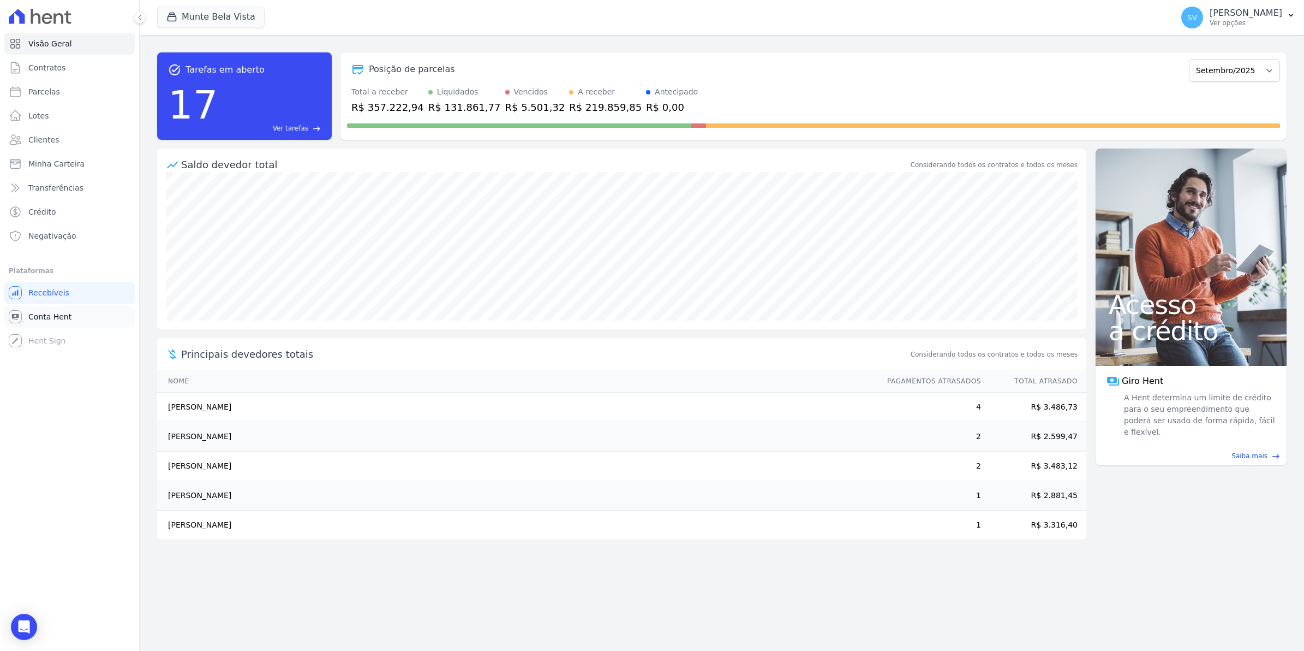
click at [42, 321] on span "Conta Hent" at bounding box center [49, 316] width 43 height 11
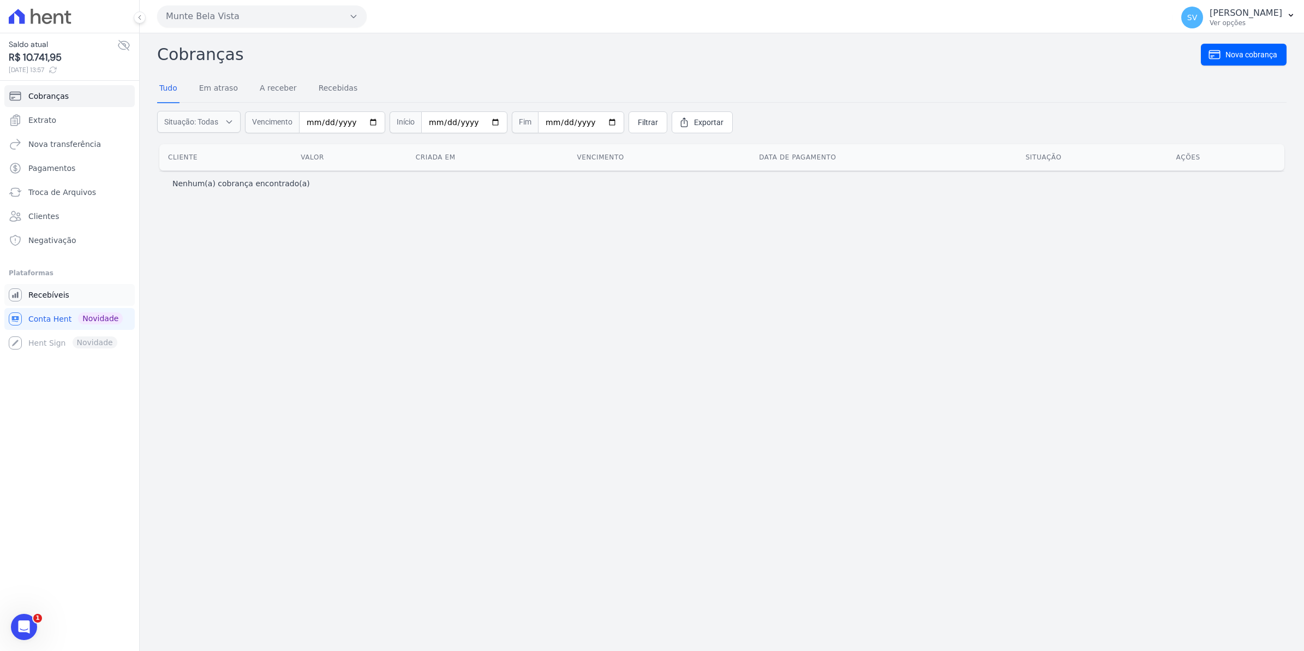
click at [37, 301] on link "Recebíveis" at bounding box center [69, 295] width 130 height 22
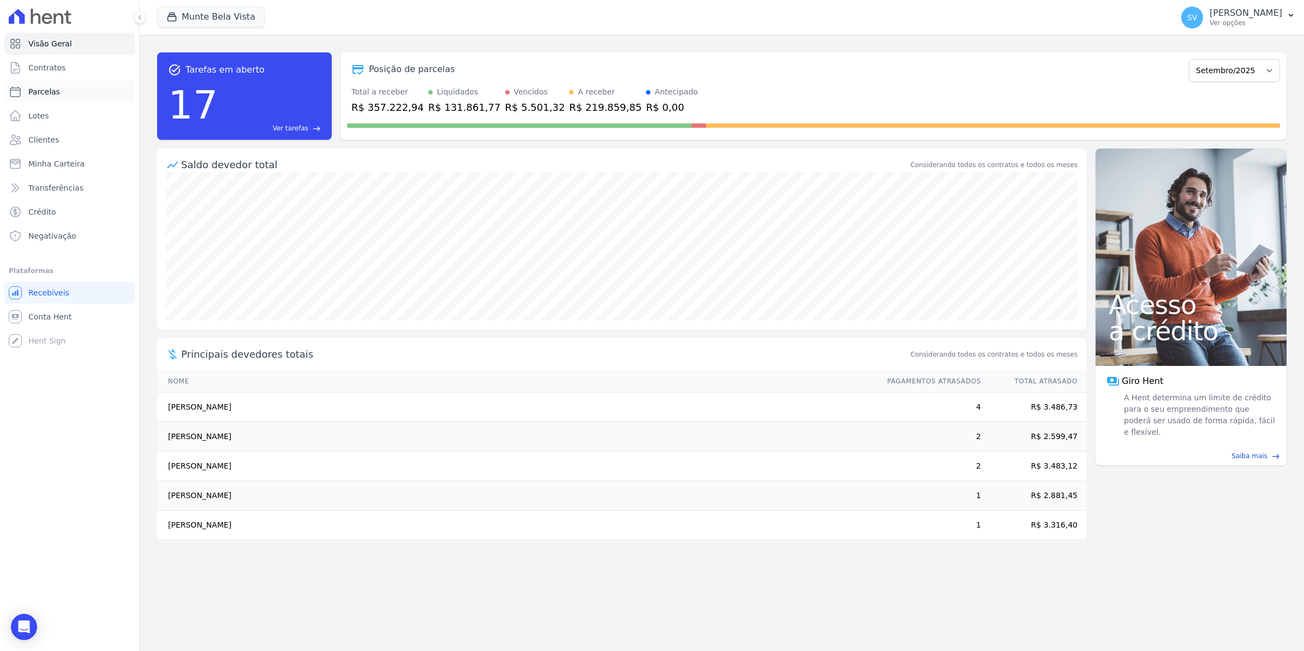
click at [33, 91] on span "Parcelas" at bounding box center [44, 91] width 32 height 11
select select
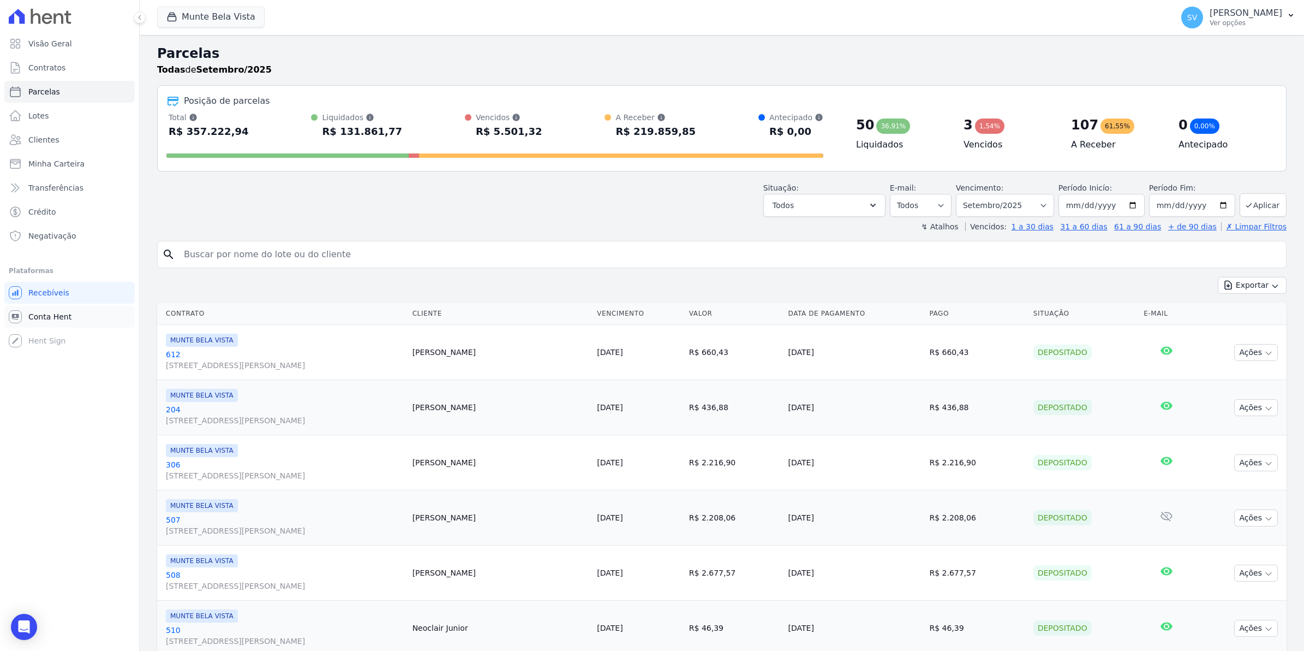
click at [57, 313] on span "Conta Hent" at bounding box center [49, 316] width 43 height 11
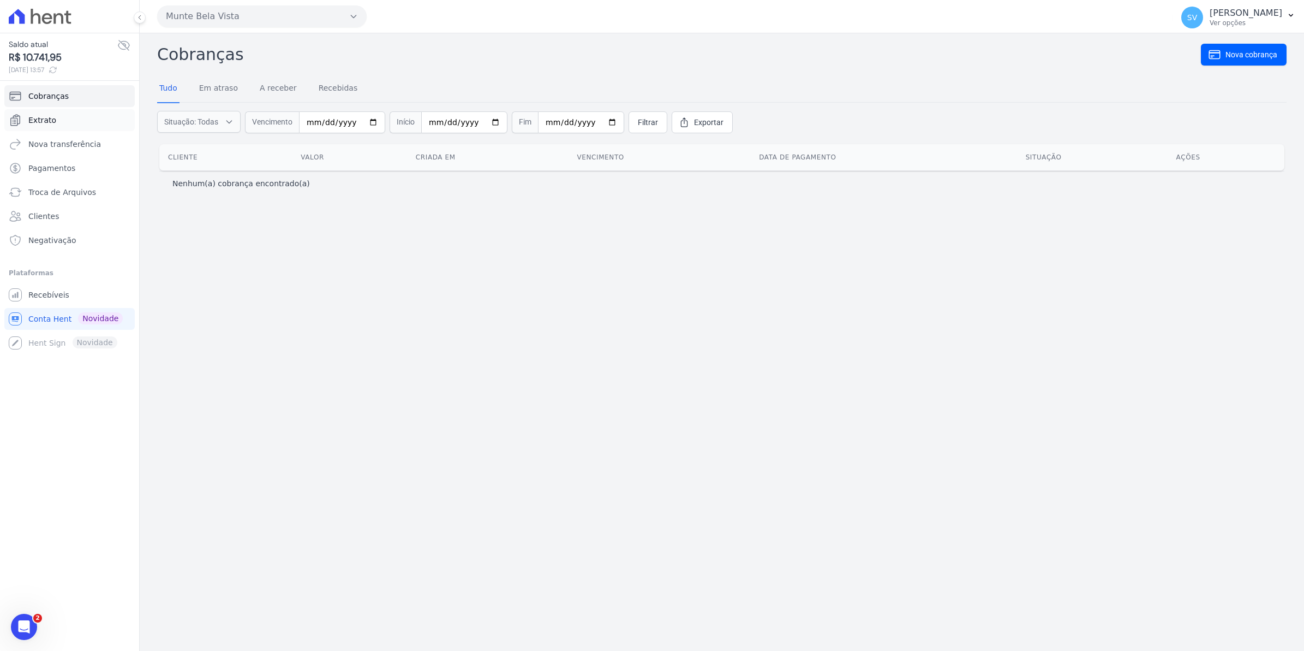
click at [57, 121] on link "Extrato" at bounding box center [69, 120] width 130 height 22
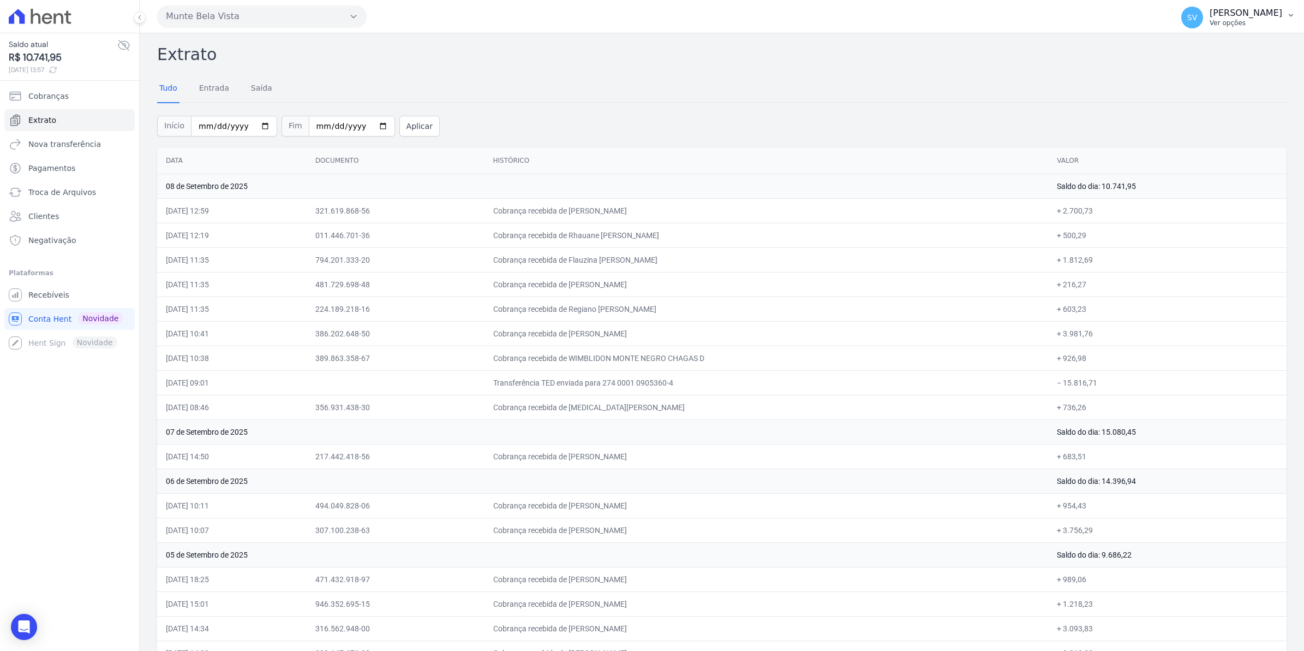
click at [1197, 18] on span "SV" at bounding box center [1193, 18] width 10 height 8
click at [62, 297] on span "Recebíveis" at bounding box center [48, 294] width 41 height 11
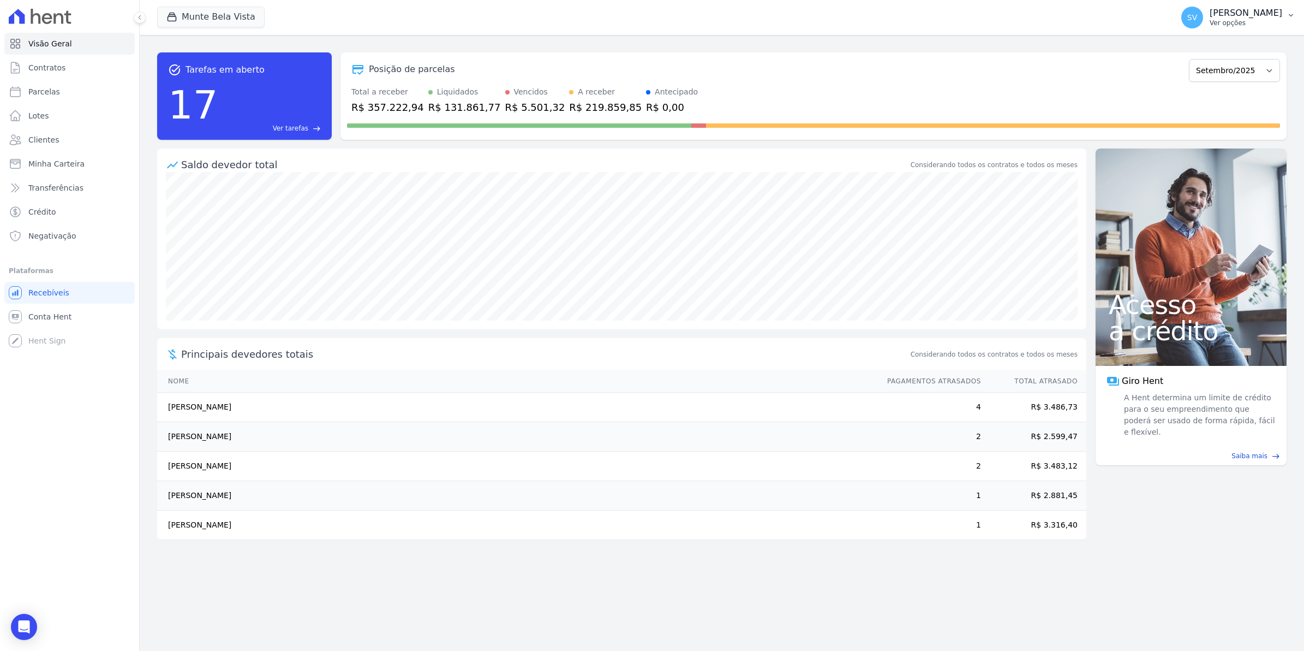
click at [1197, 19] on span "SV" at bounding box center [1193, 18] width 10 height 8
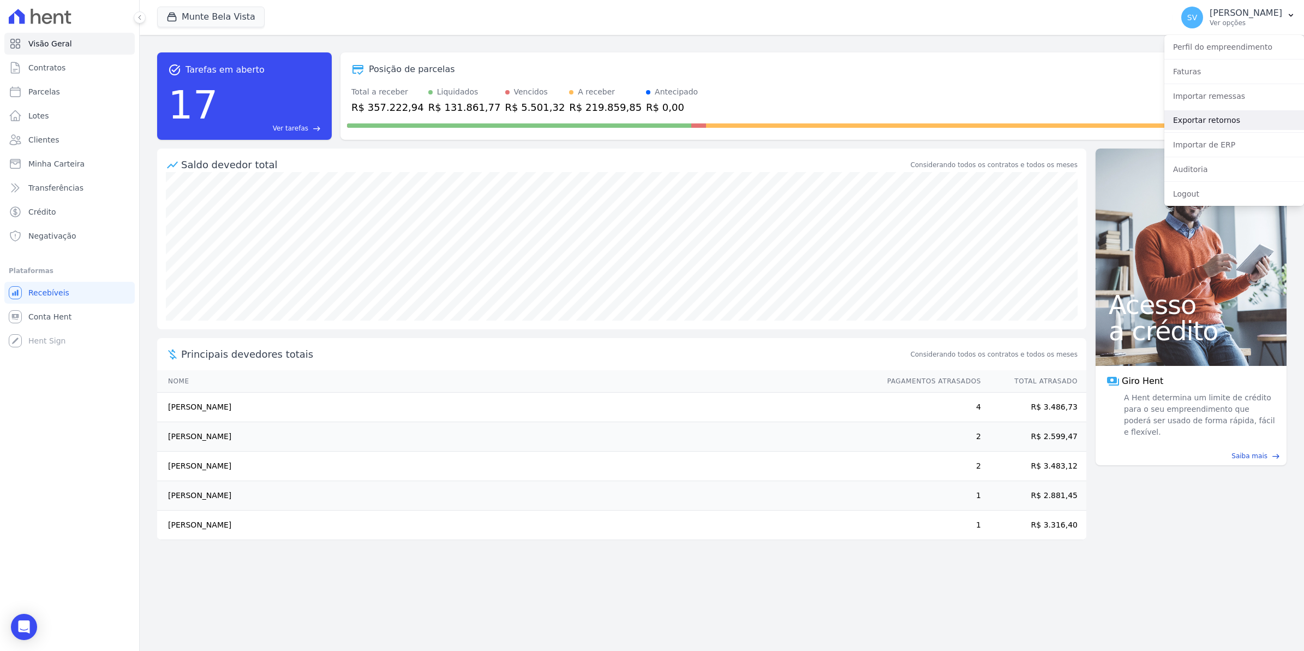
click at [1218, 124] on link "Exportar retornos" at bounding box center [1235, 120] width 140 height 20
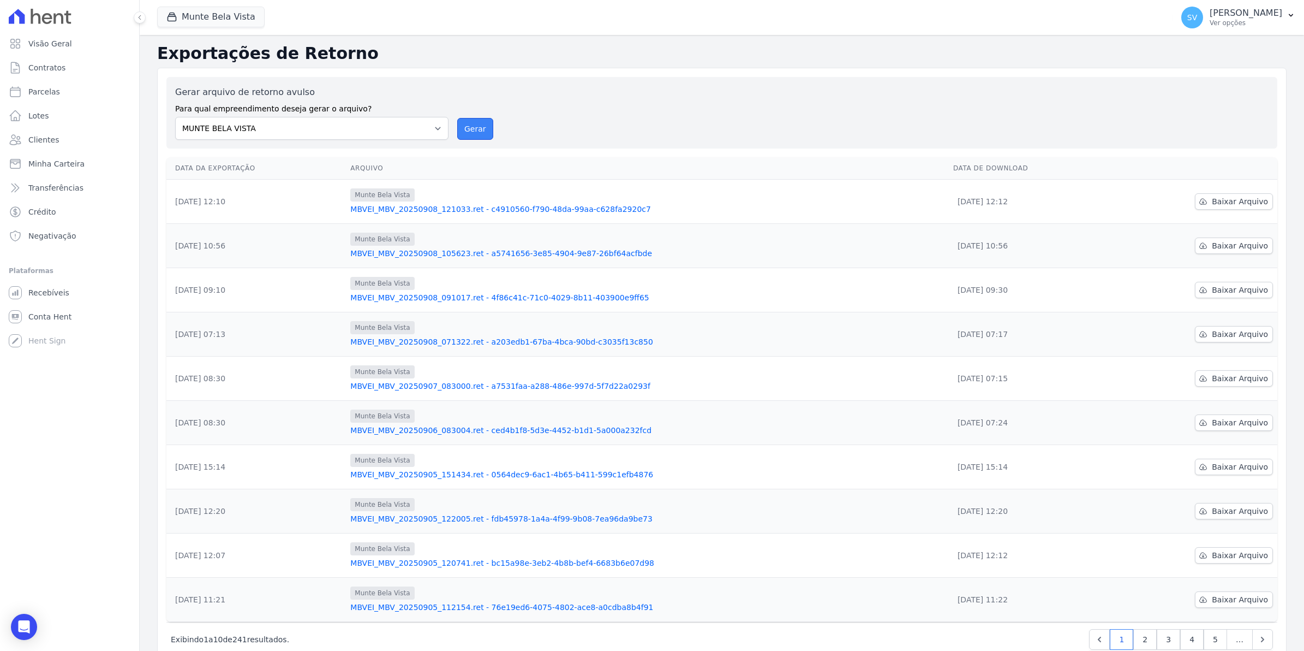
click at [475, 133] on button "Gerar" at bounding box center [475, 129] width 36 height 22
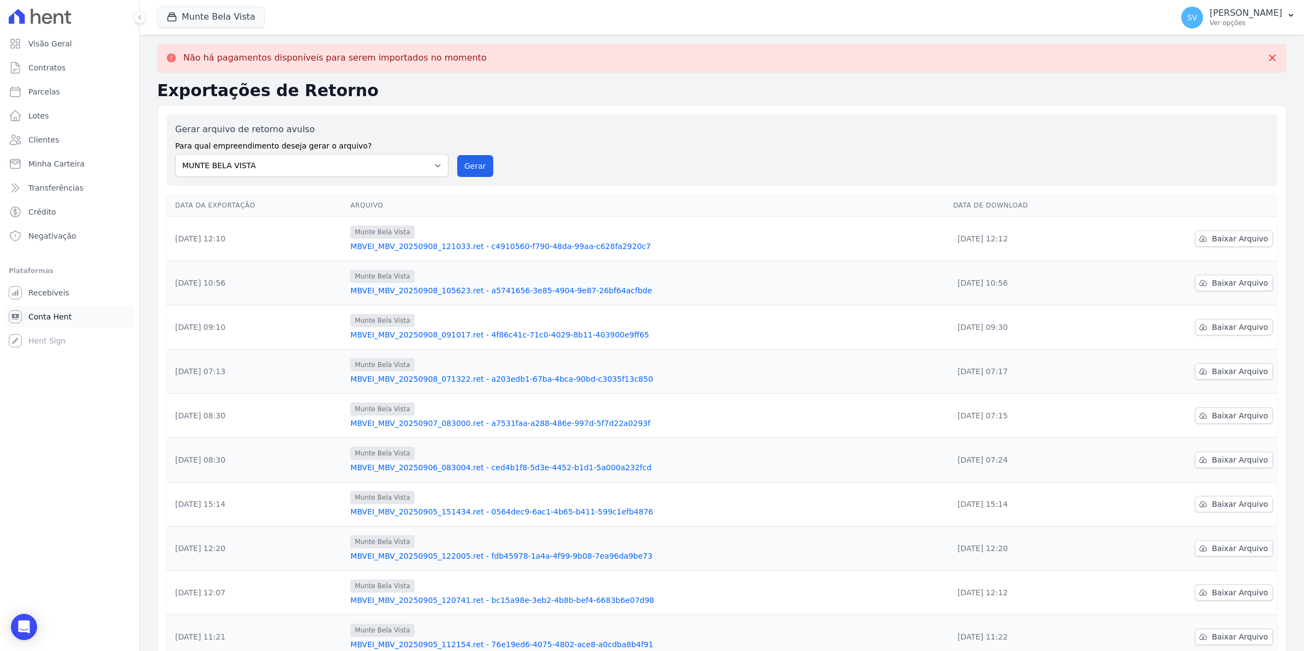
click at [32, 315] on span "Conta Hent" at bounding box center [49, 316] width 43 height 11
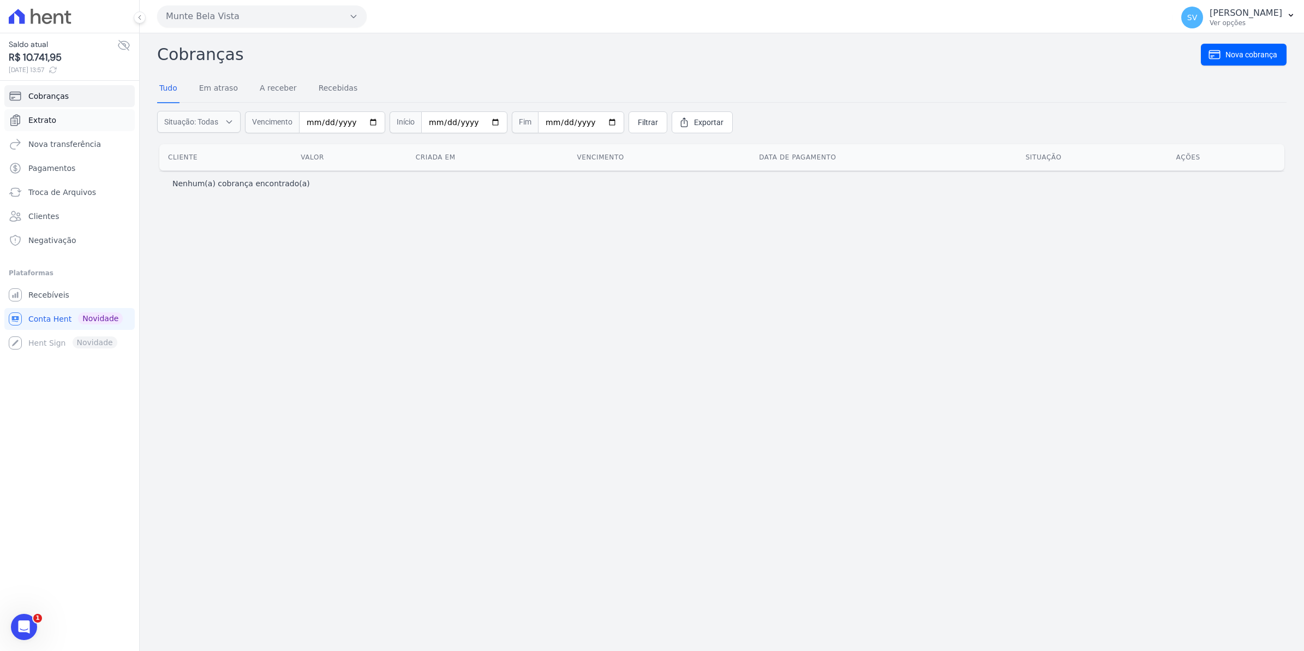
click at [40, 123] on span "Extrato" at bounding box center [42, 120] width 28 height 11
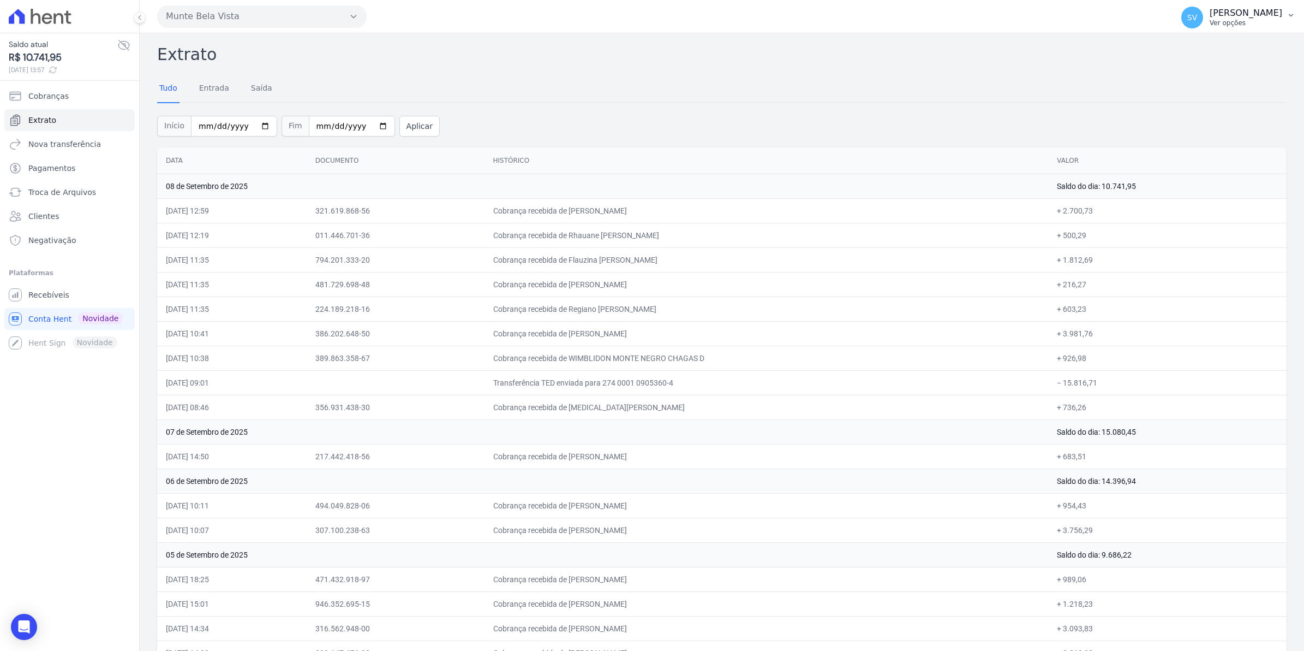
click at [1202, 29] on button "SV [PERSON_NAME] Ver opções" at bounding box center [1239, 17] width 132 height 31
click at [37, 300] on span "Recebíveis" at bounding box center [48, 294] width 41 height 11
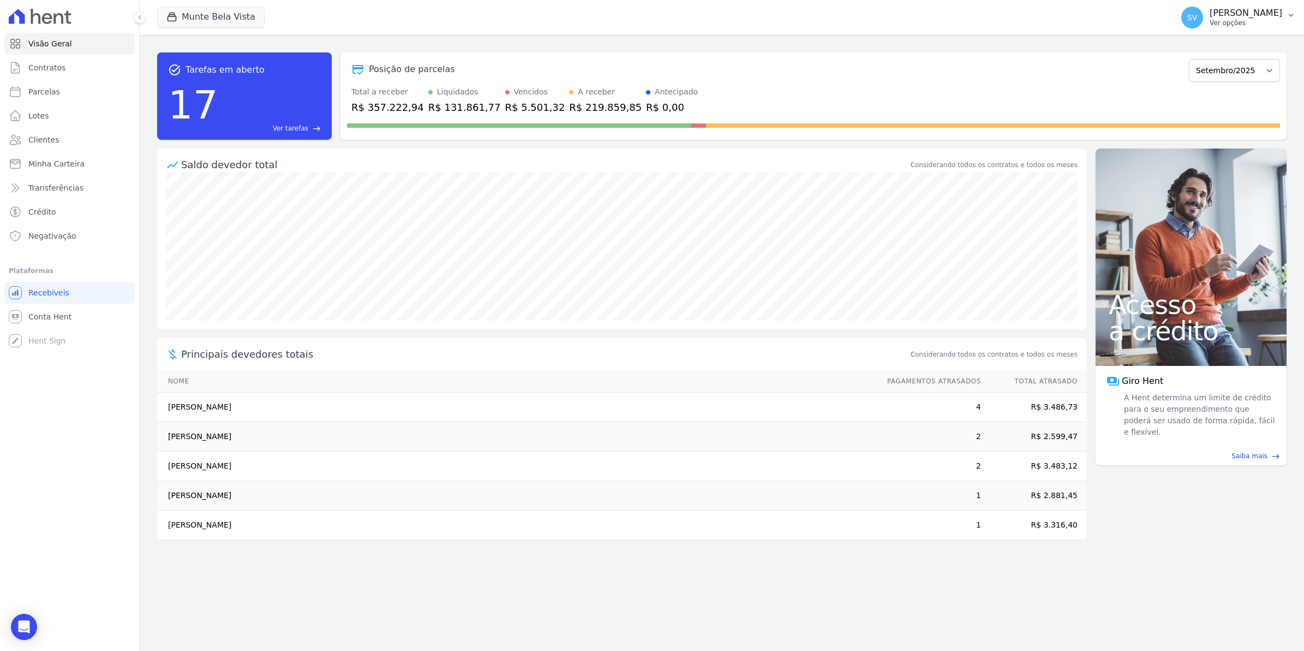
click at [1198, 21] on span "SV" at bounding box center [1193, 18] width 22 height 22
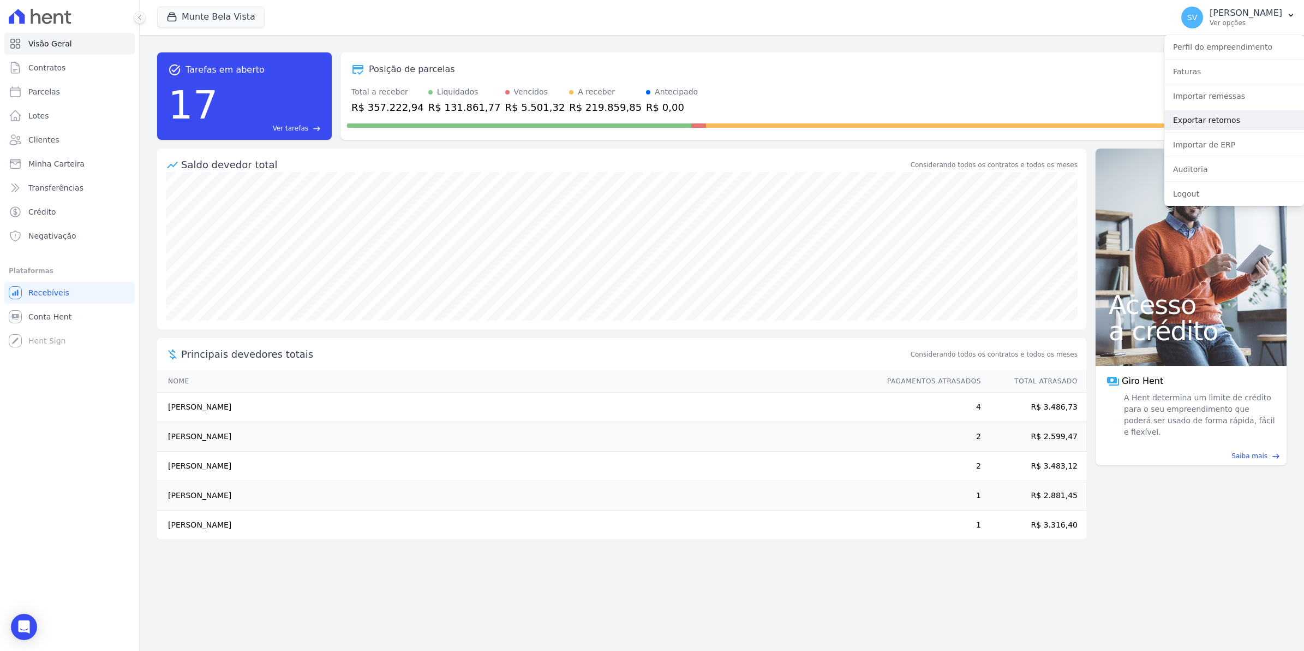
click at [1204, 118] on link "Exportar retornos" at bounding box center [1235, 120] width 140 height 20
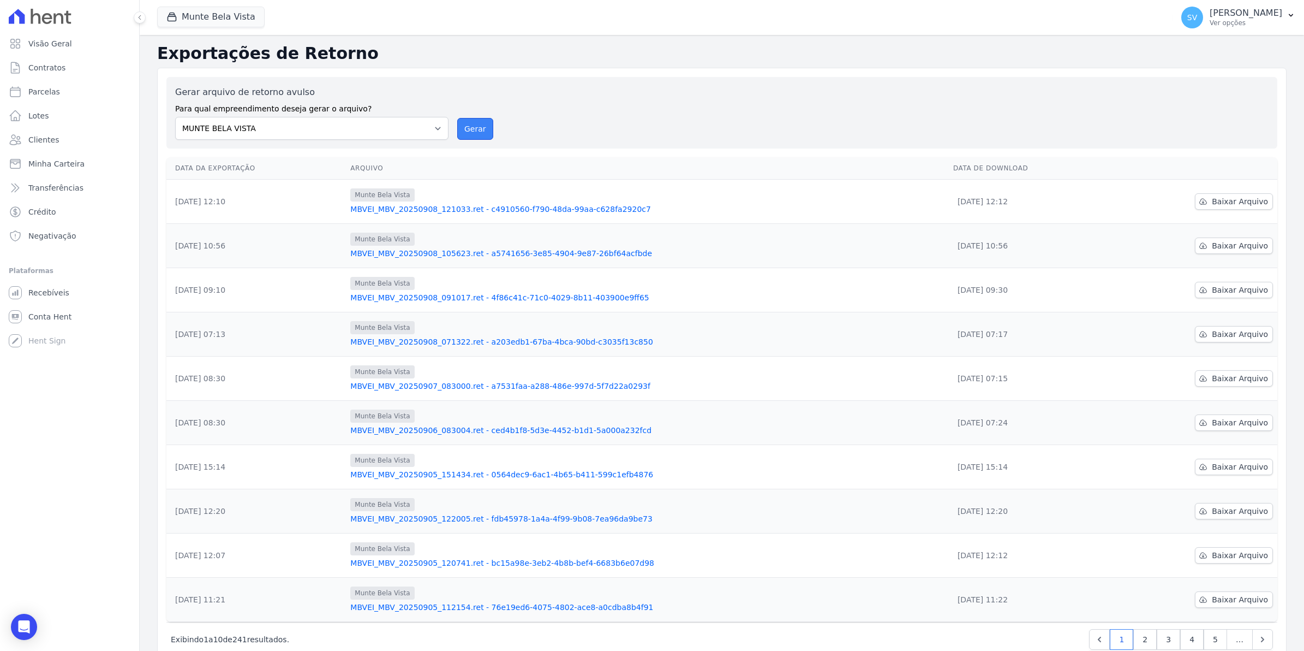
click at [473, 134] on button "Gerar" at bounding box center [475, 129] width 36 height 22
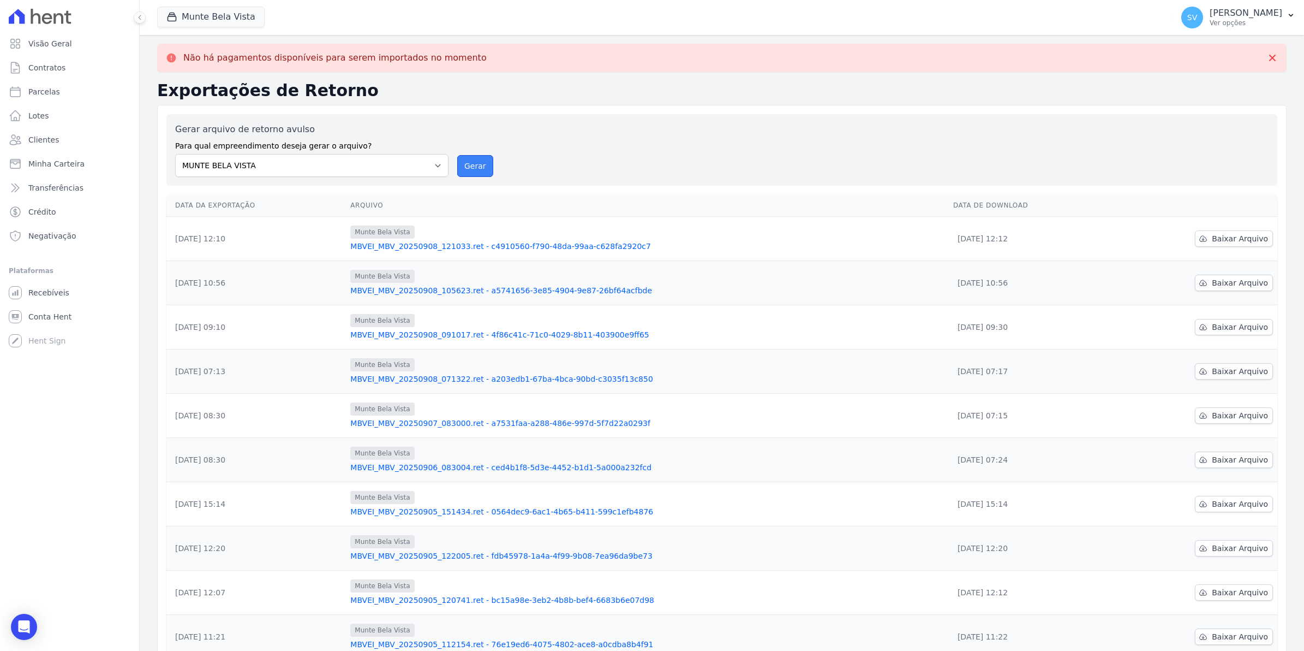
click at [483, 167] on button "Gerar" at bounding box center [475, 166] width 36 height 22
drag, startPoint x: 475, startPoint y: 170, endPoint x: 702, endPoint y: 108, distance: 235.5
click at [475, 170] on button "Gerar" at bounding box center [475, 166] width 36 height 22
click at [460, 170] on button "Gerar" at bounding box center [475, 166] width 36 height 22
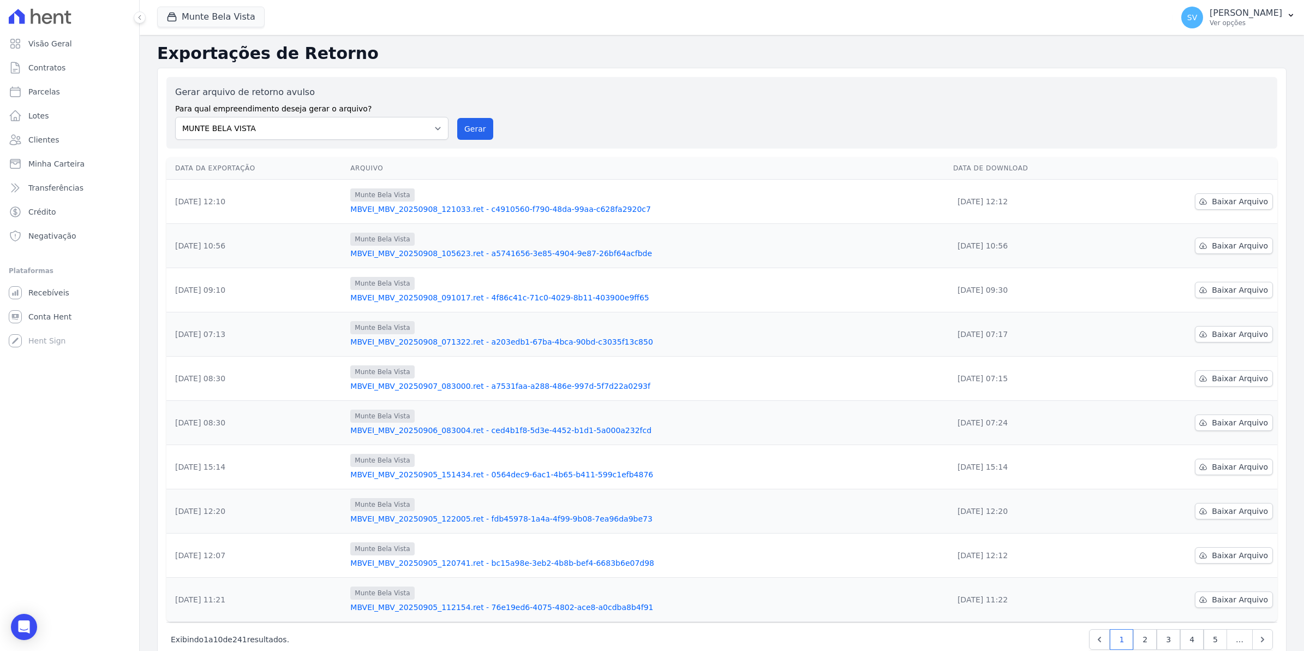
click at [756, 320] on td "Munte Bela Vista MBVEI_MBV_20250908_071322.ret - a203edb1-67ba-4bca-90bd-c3035f…" at bounding box center [647, 334] width 603 height 44
click at [1212, 202] on span "Baixar Arquivo" at bounding box center [1240, 201] width 56 height 11
click at [726, 115] on div "Gerar arquivo de retorno avulso Para qual empreendimento deseja gerar o arquivo…" at bounding box center [722, 113] width 1094 height 54
click at [472, 127] on button "Gerar" at bounding box center [475, 129] width 36 height 22
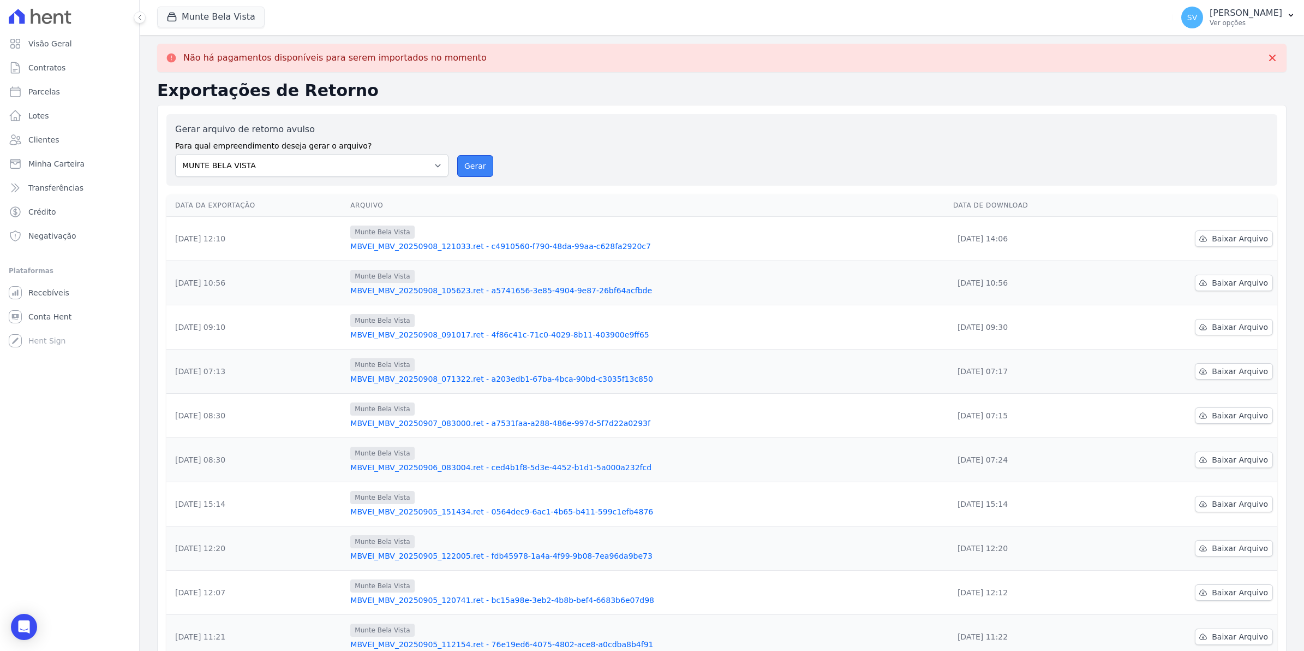
click at [465, 163] on button "Gerar" at bounding box center [475, 166] width 36 height 22
click at [459, 170] on button "Gerar" at bounding box center [475, 166] width 36 height 22
click at [50, 318] on span "Conta Hent" at bounding box center [49, 316] width 43 height 11
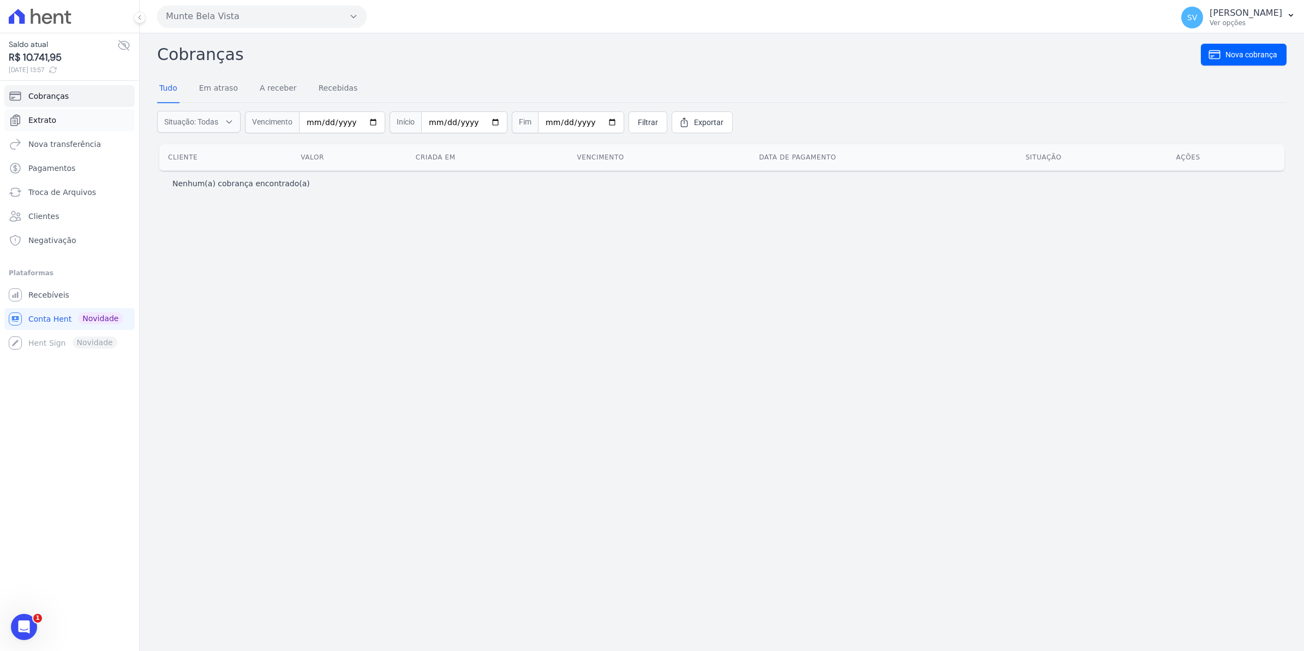
click at [50, 117] on span "Extrato" at bounding box center [42, 120] width 28 height 11
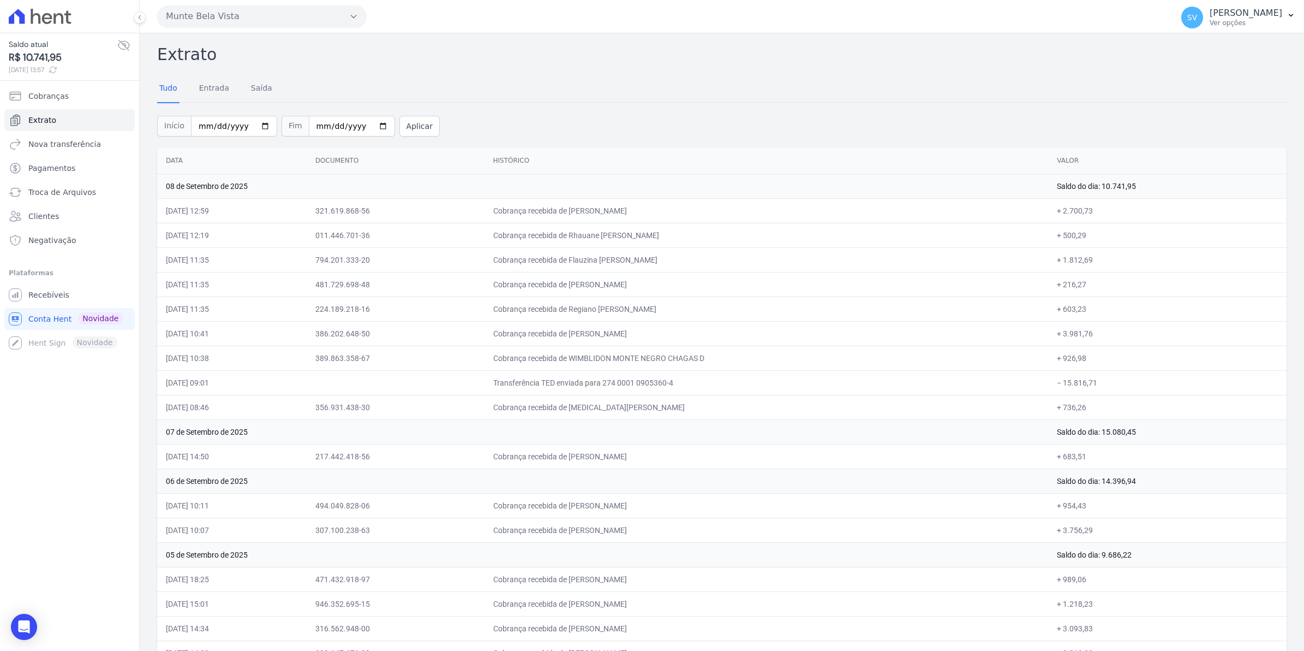
drag, startPoint x: 596, startPoint y: 208, endPoint x: 741, endPoint y: 243, distance: 148.2
drag, startPoint x: 948, startPoint y: 293, endPoint x: 954, endPoint y: 292, distance: 5.5
click at [954, 292] on td "Cobrança recebida de [PERSON_NAME]" at bounding box center [767, 284] width 564 height 25
click at [30, 289] on span "Recebíveis" at bounding box center [48, 294] width 41 height 11
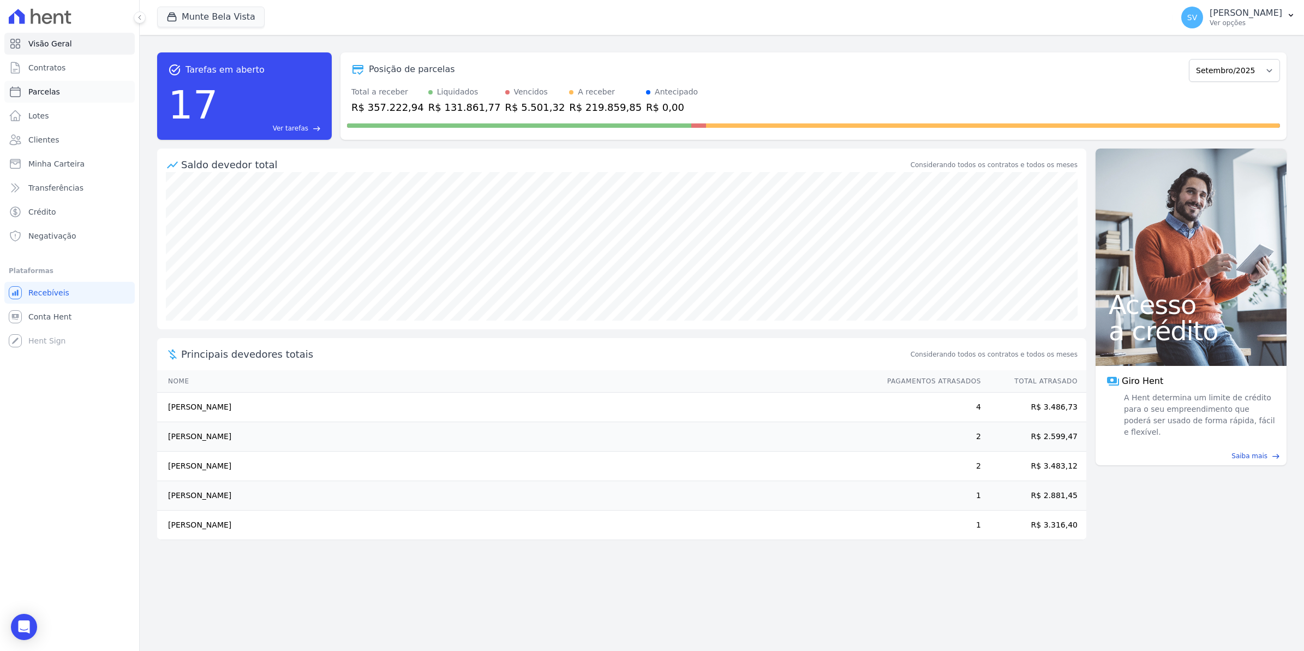
click at [31, 96] on span "Parcelas" at bounding box center [44, 91] width 32 height 11
select select
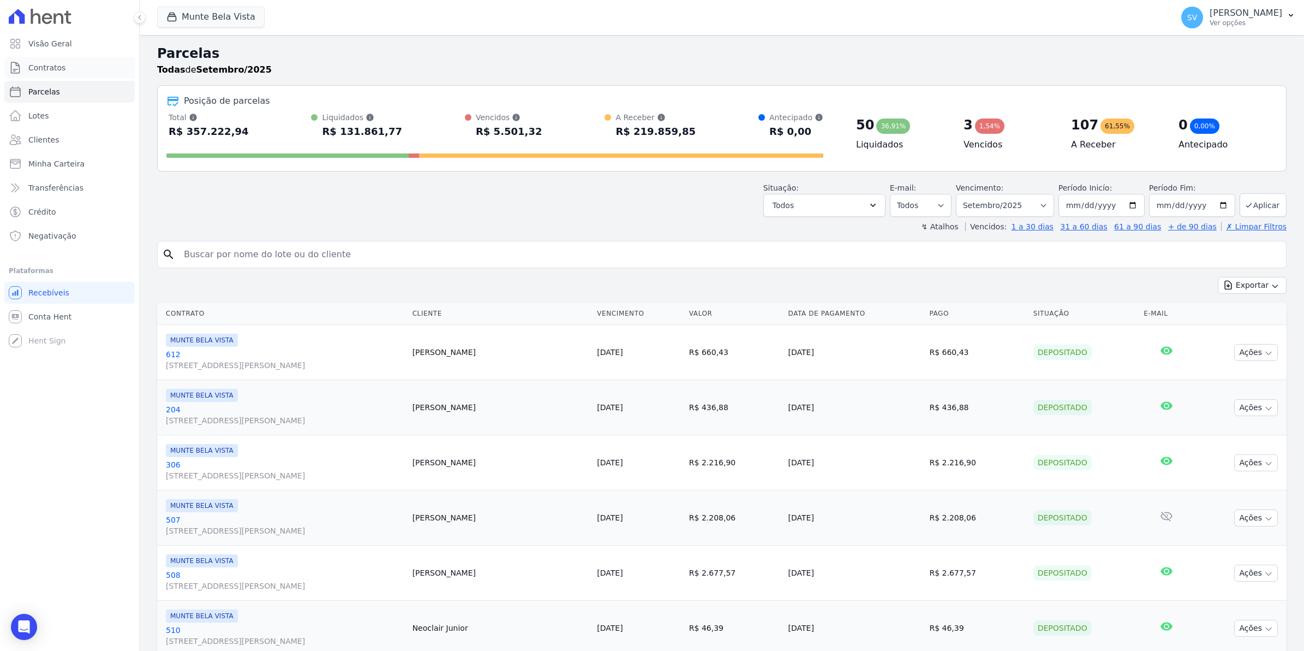
click at [46, 67] on span "Contratos" at bounding box center [46, 67] width 37 height 11
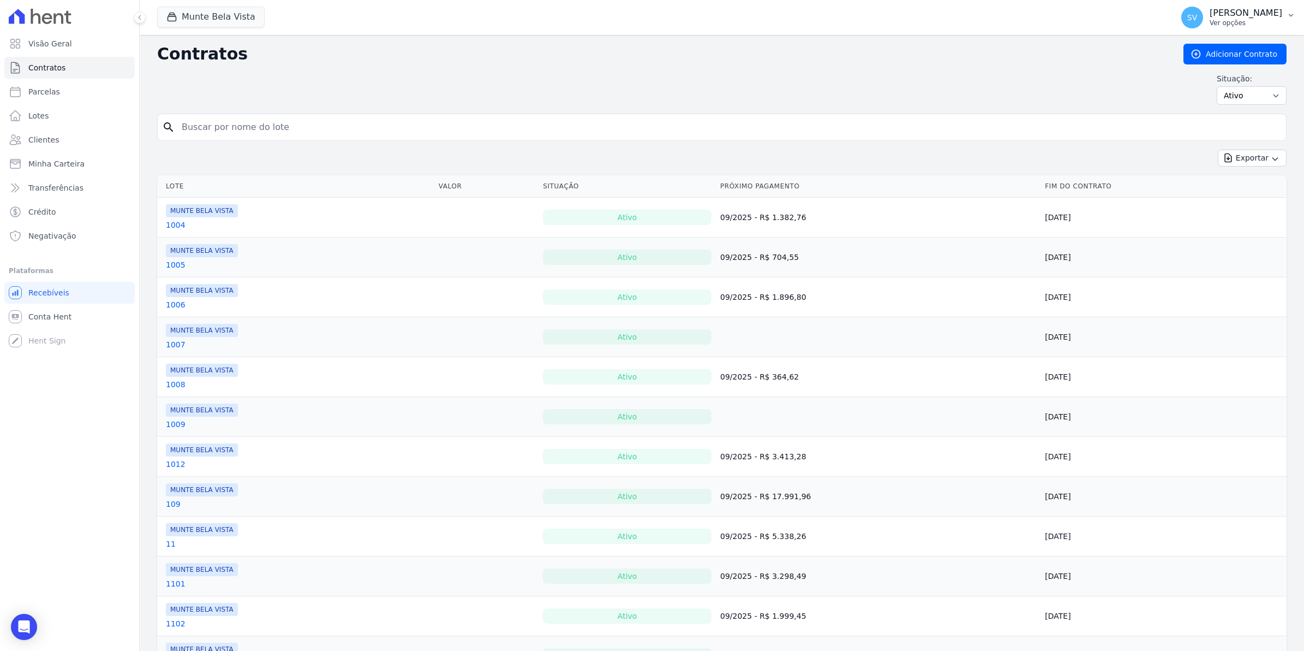
click at [1197, 18] on span "SV" at bounding box center [1193, 18] width 10 height 8
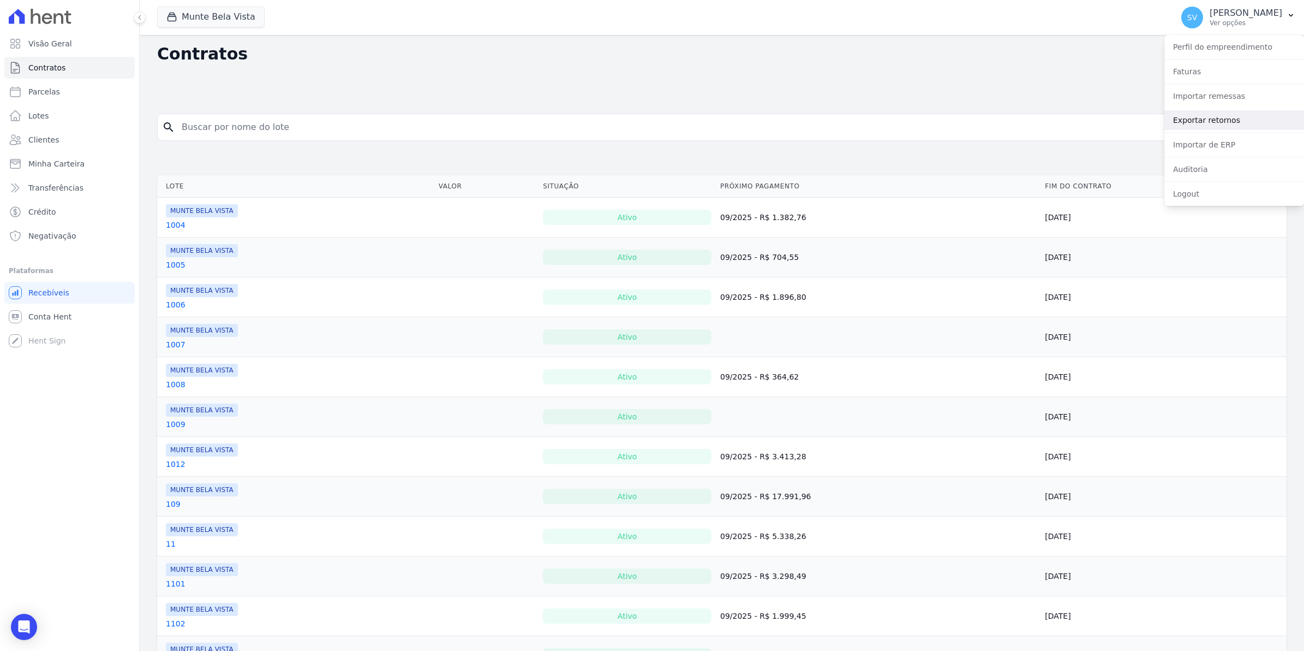
click at [1196, 127] on link "Exportar retornos" at bounding box center [1235, 120] width 140 height 20
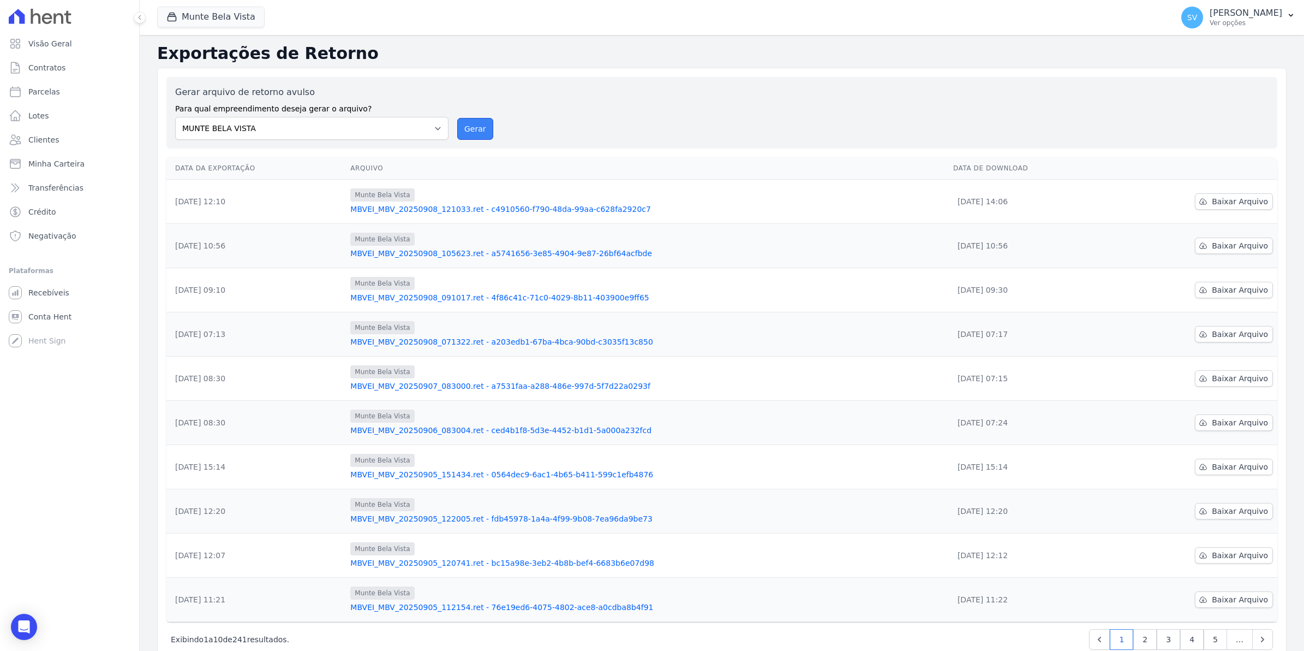
click at [469, 129] on button "Gerar" at bounding box center [475, 129] width 36 height 22
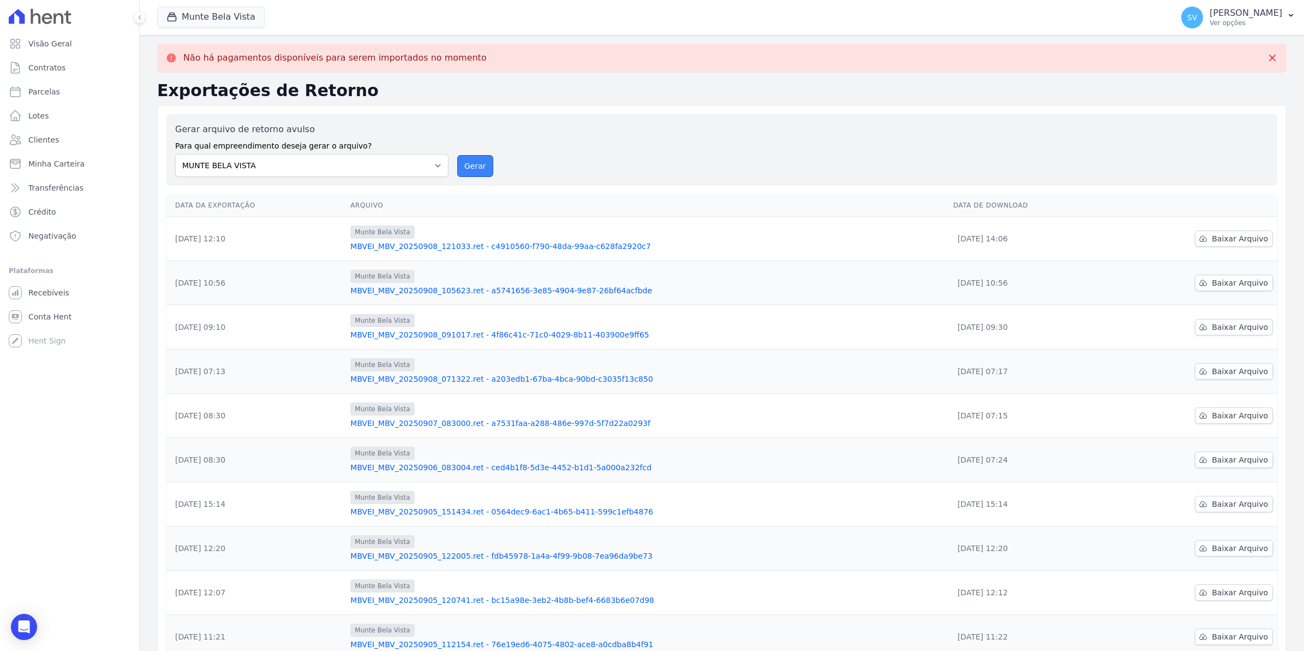
click at [470, 169] on button "Gerar" at bounding box center [475, 166] width 36 height 22
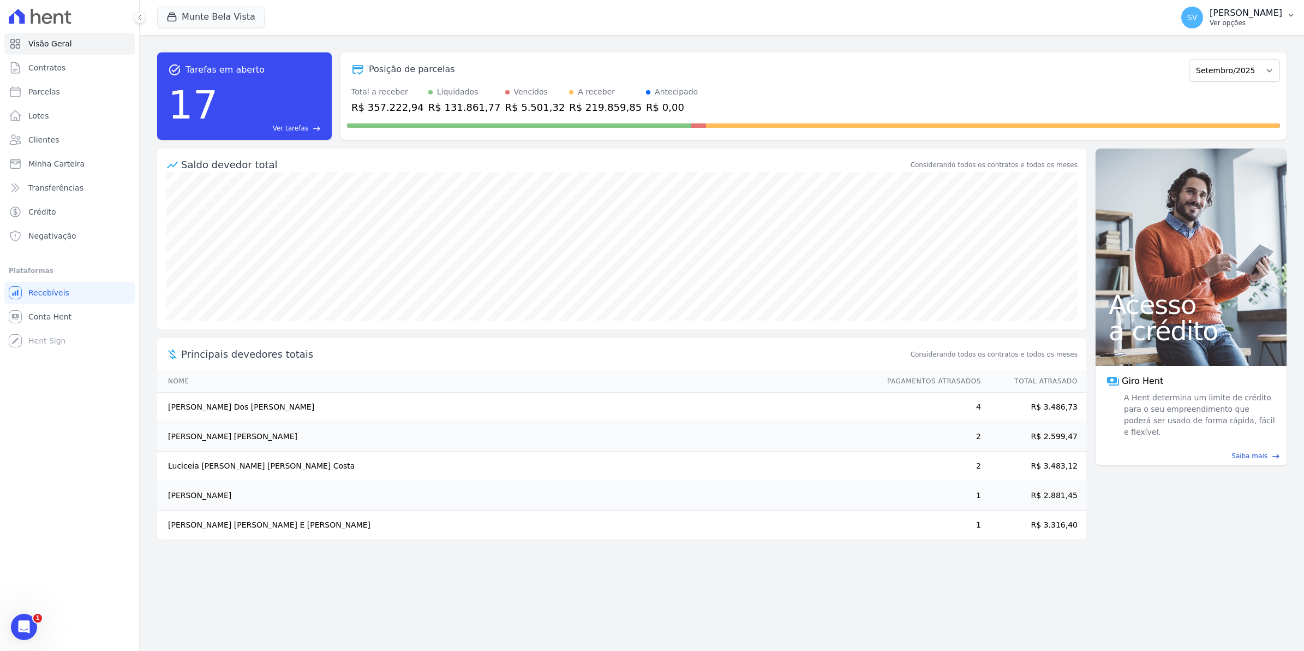
click at [1199, 19] on span "SV" at bounding box center [1193, 18] width 22 height 22
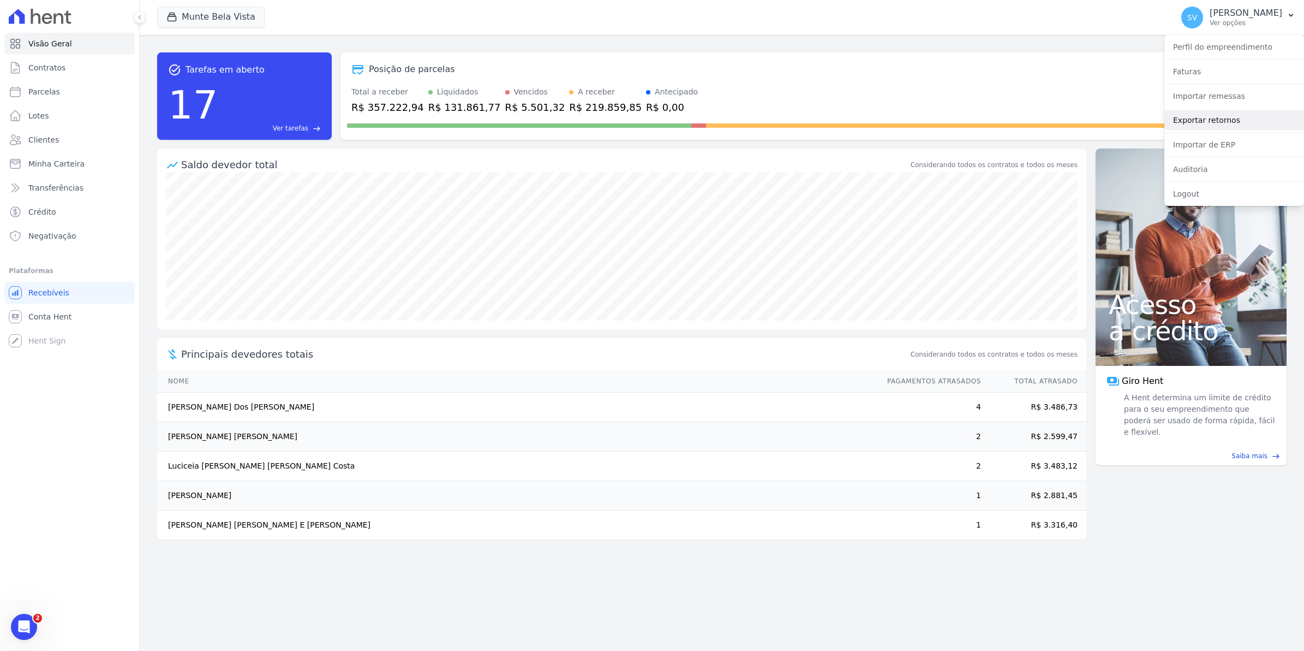
click at [1178, 123] on link "Exportar retornos" at bounding box center [1235, 120] width 140 height 20
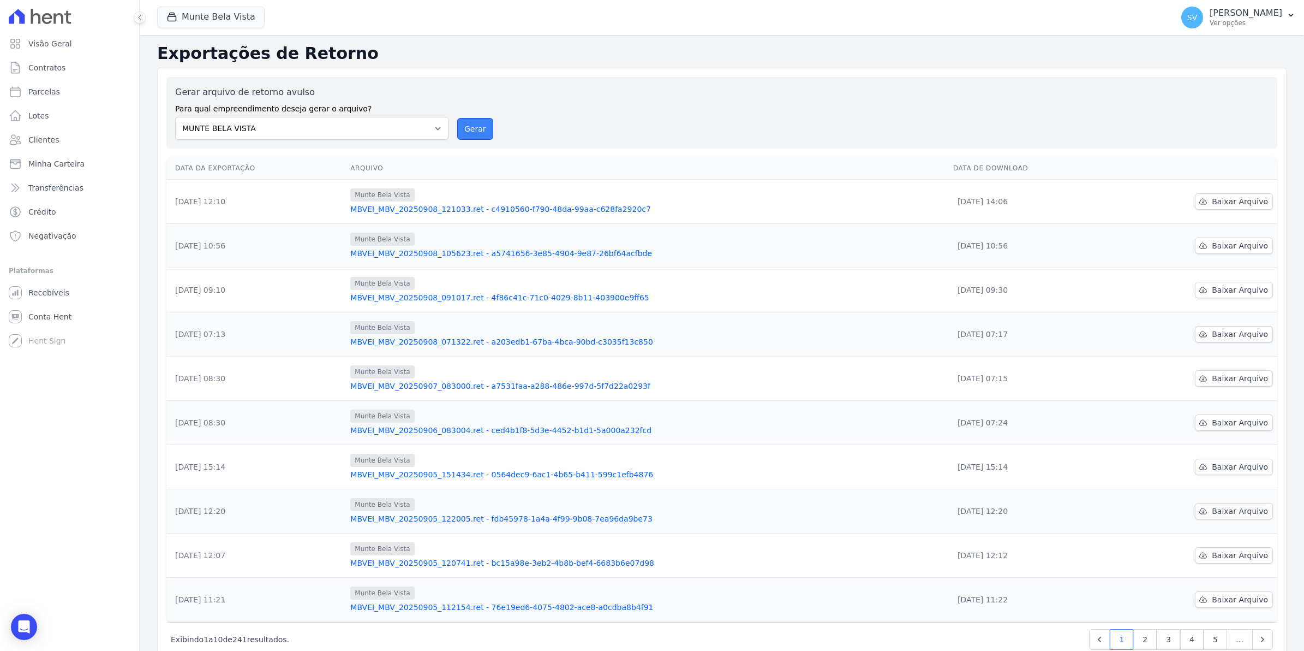
click at [486, 132] on button "Gerar" at bounding box center [475, 129] width 36 height 22
click at [475, 131] on button "Gerar" at bounding box center [475, 129] width 36 height 22
click at [467, 128] on button "Gerar" at bounding box center [475, 129] width 36 height 22
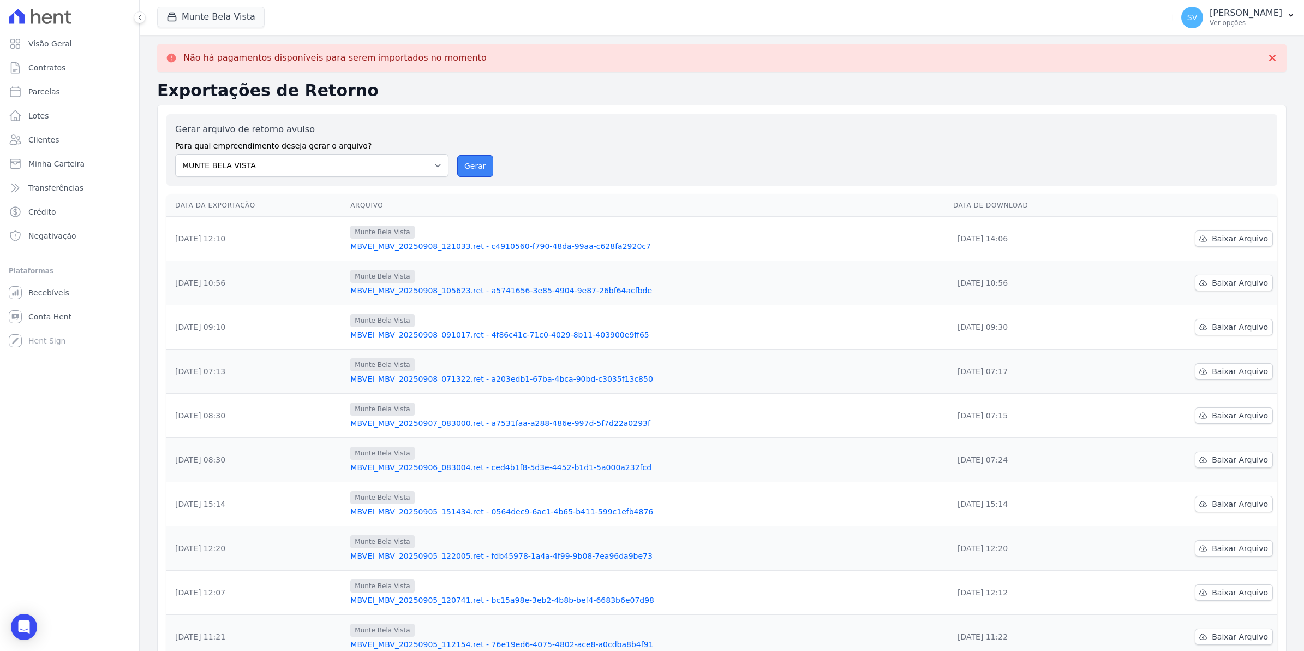
click at [476, 172] on button "Gerar" at bounding box center [475, 166] width 36 height 22
click at [470, 166] on button "Gerar" at bounding box center [475, 166] width 36 height 22
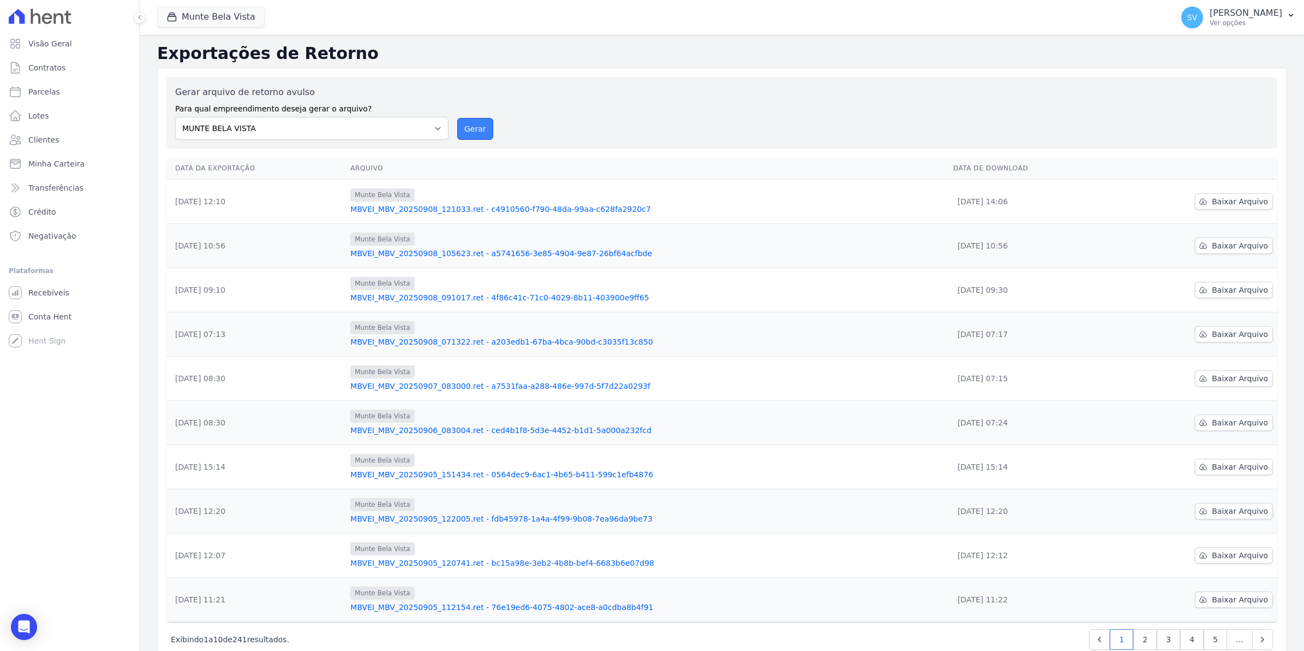
click at [479, 133] on button "Gerar" at bounding box center [475, 129] width 36 height 22
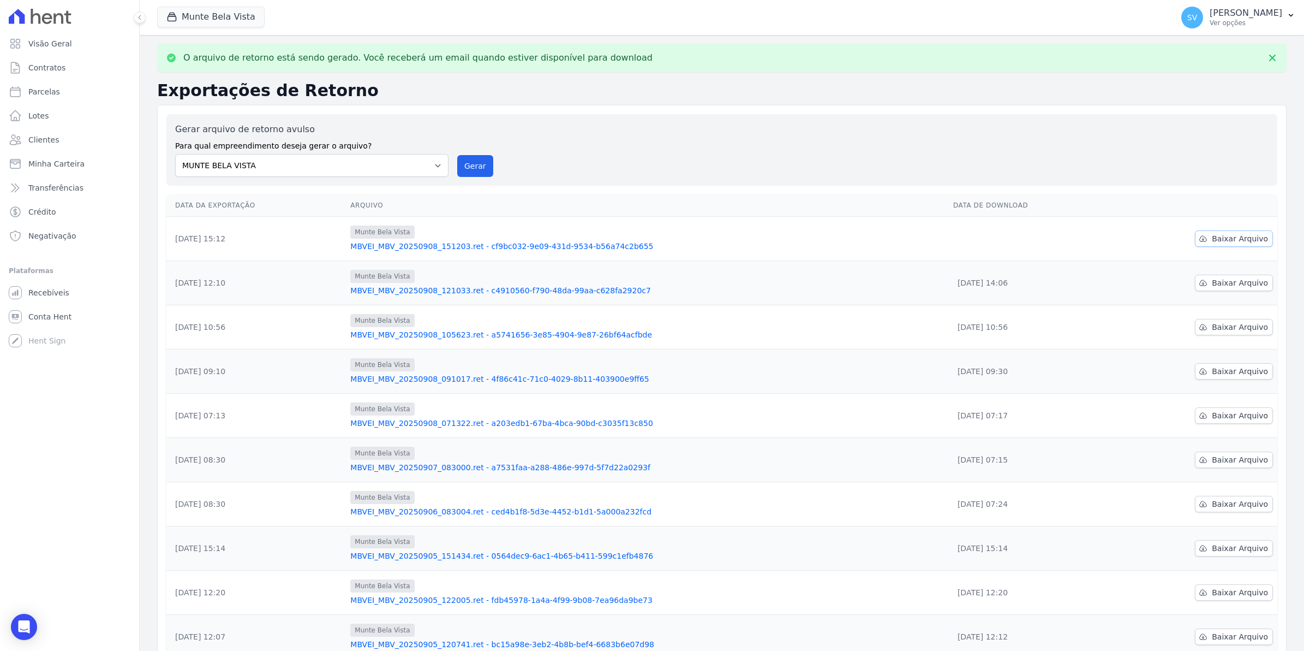
click at [1237, 241] on span "Baixar Arquivo" at bounding box center [1240, 238] width 56 height 11
